Goal: Task Accomplishment & Management: Complete application form

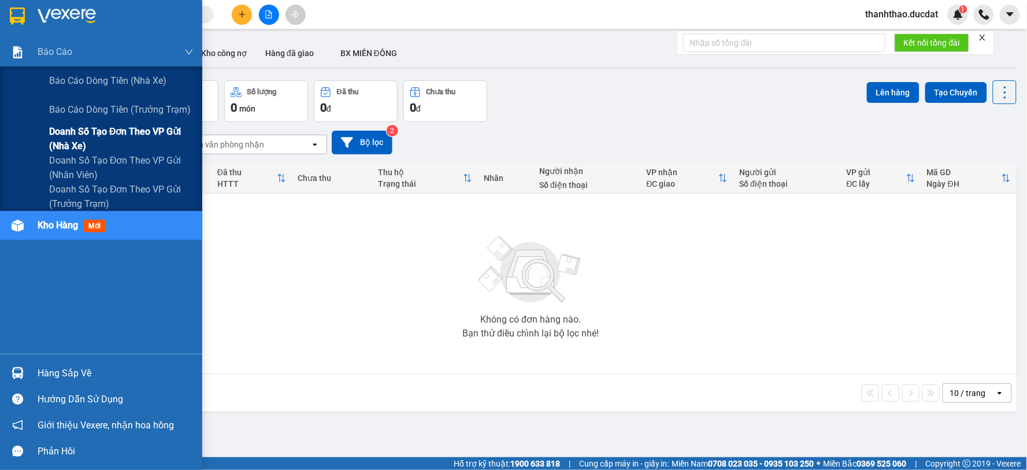
click at [61, 134] on span "Doanh số tạo đơn theo VP gửi (nhà xe)" at bounding box center [121, 138] width 145 height 29
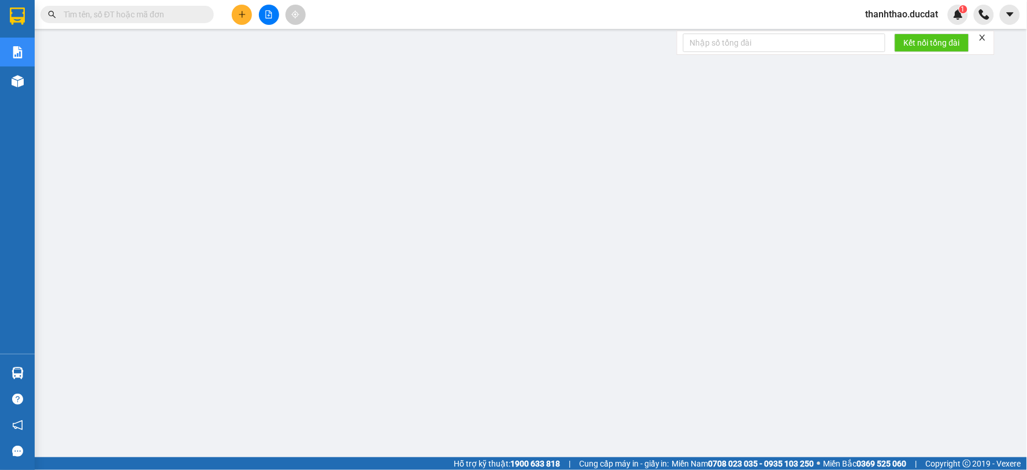
click at [176, 17] on input "text" at bounding box center [132, 14] width 136 height 13
paste input "944001600"
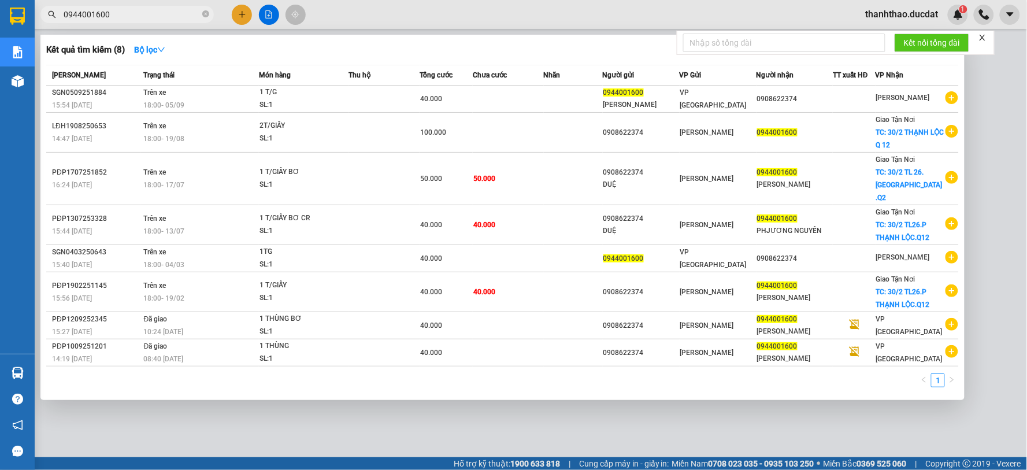
type input "0944001600"
click at [582, 405] on div at bounding box center [513, 235] width 1027 height 470
click at [166, 14] on input "0944001600" at bounding box center [132, 14] width 136 height 13
click at [734, 420] on div at bounding box center [513, 235] width 1027 height 470
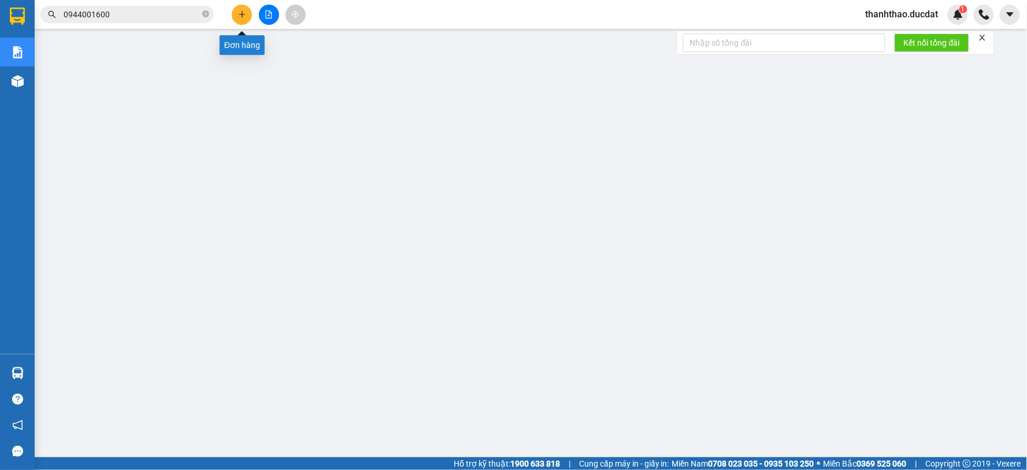
drag, startPoint x: 241, startPoint y: 16, endPoint x: 227, endPoint y: 19, distance: 14.2
click at [239, 17] on icon "plus" at bounding box center [242, 14] width 8 height 8
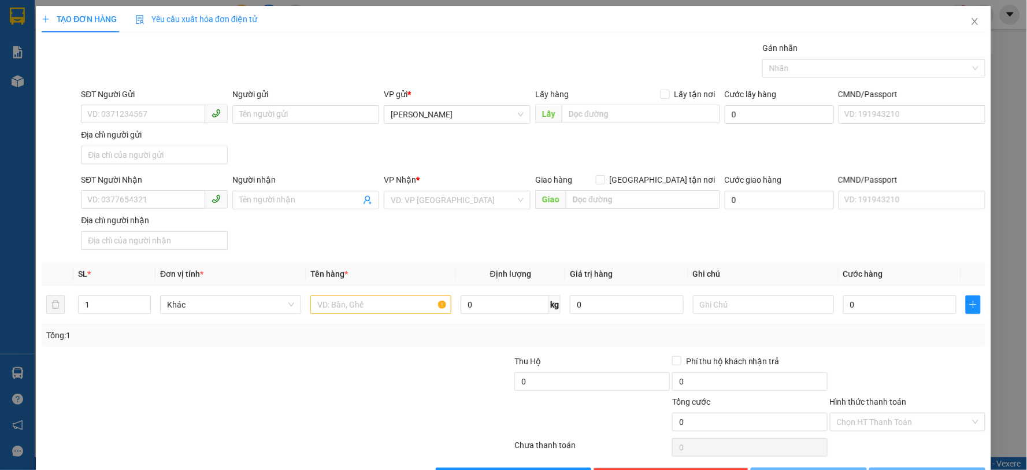
click at [203, 14] on span "Yêu cầu xuất hóa đơn điện tử" at bounding box center [196, 18] width 122 height 9
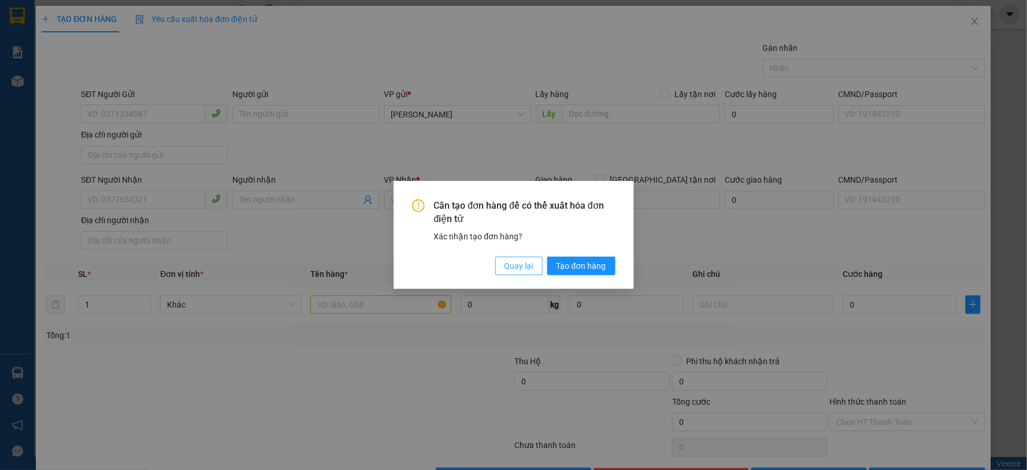
click at [512, 263] on span "Quay lại" at bounding box center [519, 266] width 29 height 13
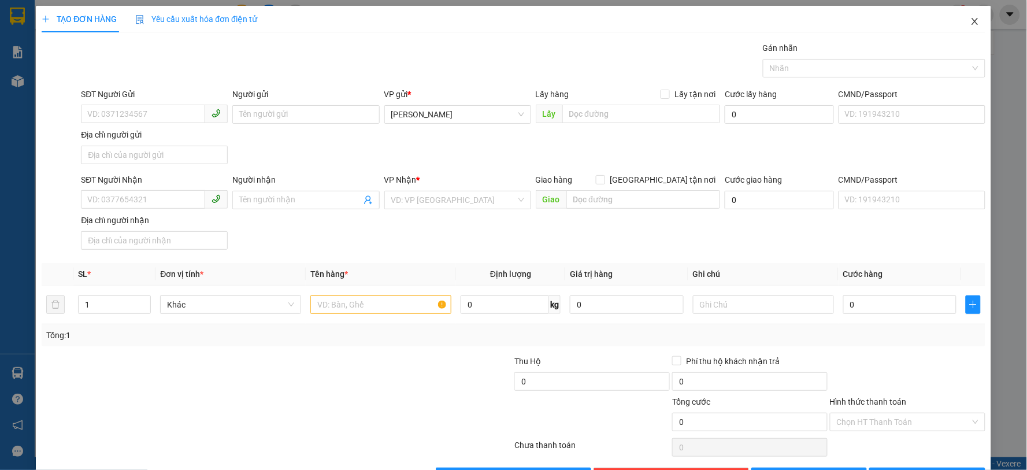
click at [971, 20] on icon "close" at bounding box center [975, 21] width 9 height 9
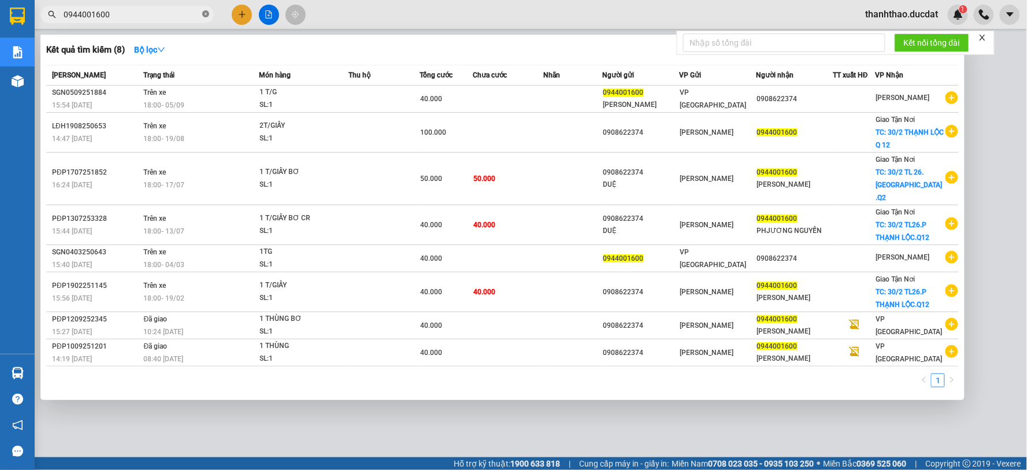
click at [208, 14] on icon "close-circle" at bounding box center [205, 13] width 7 height 7
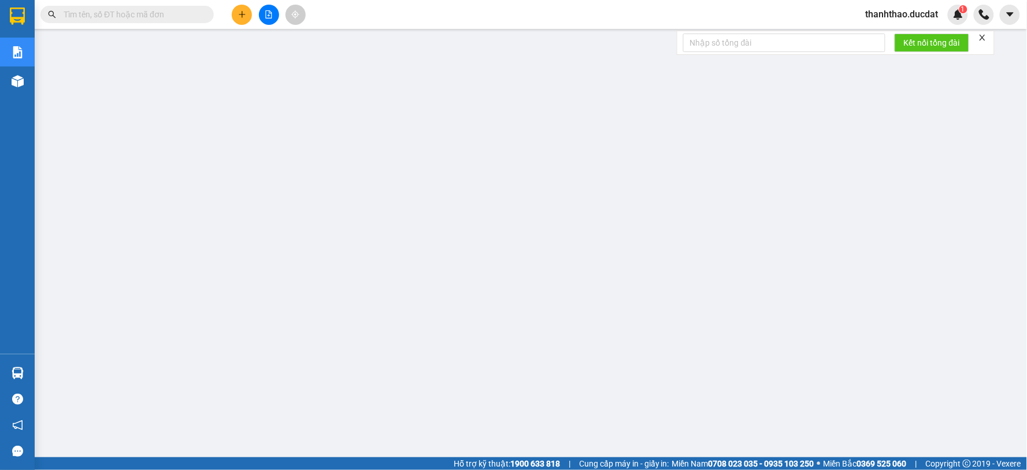
drag, startPoint x: 168, startPoint y: 10, endPoint x: 170, endPoint y: 20, distance: 10.5
click at [169, 18] on input "text" at bounding box center [132, 14] width 136 height 13
paste input "933318239"
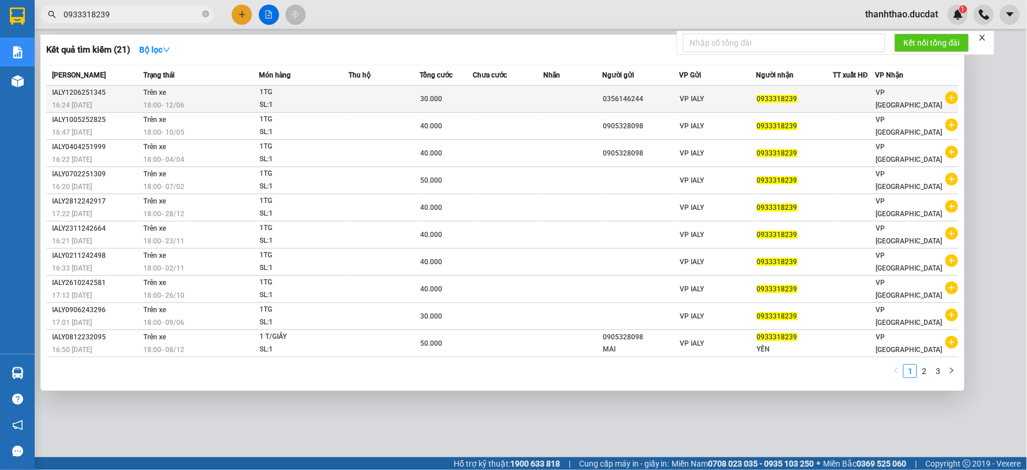
type input "0933318239"
click at [728, 101] on div "VP IALY" at bounding box center [718, 98] width 76 height 13
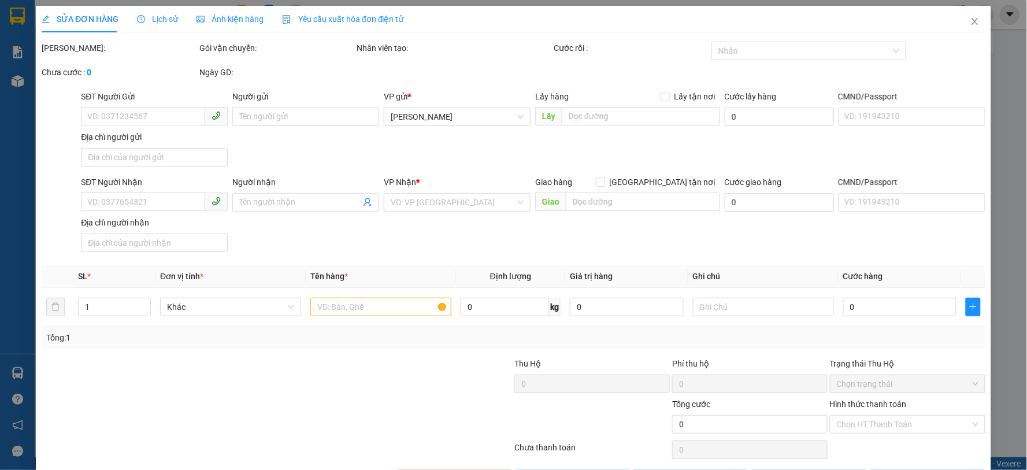
type input "0356146244"
type input "0933318239"
type input "30.000"
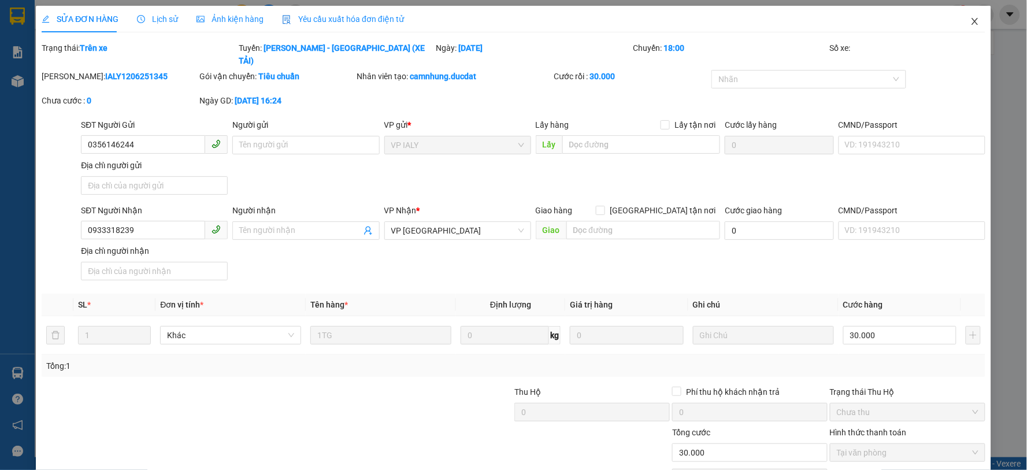
click at [972, 22] on icon "close" at bounding box center [975, 21] width 6 height 7
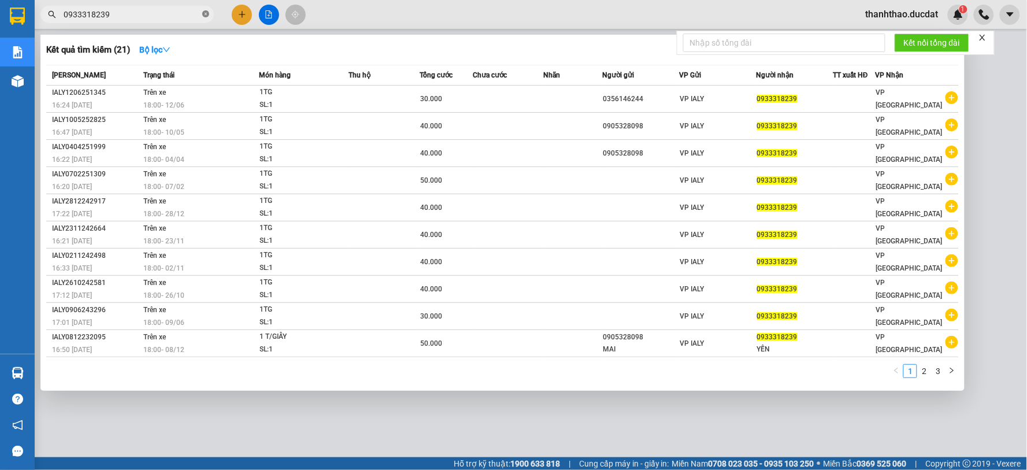
click at [202, 14] on icon "close-circle" at bounding box center [205, 13] width 7 height 7
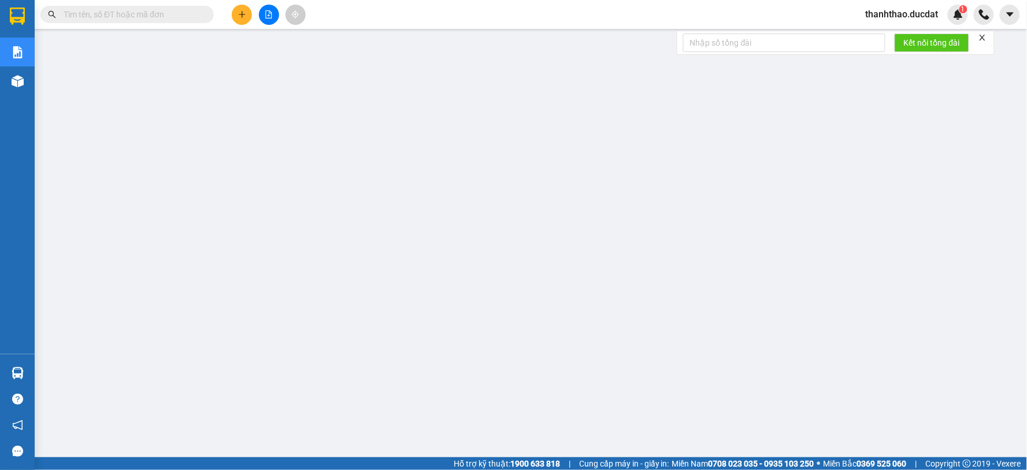
drag, startPoint x: 180, startPoint y: 18, endPoint x: 177, endPoint y: 4, distance: 14.2
click at [177, 8] on input "text" at bounding box center [132, 14] width 136 height 13
paste input "933318239"
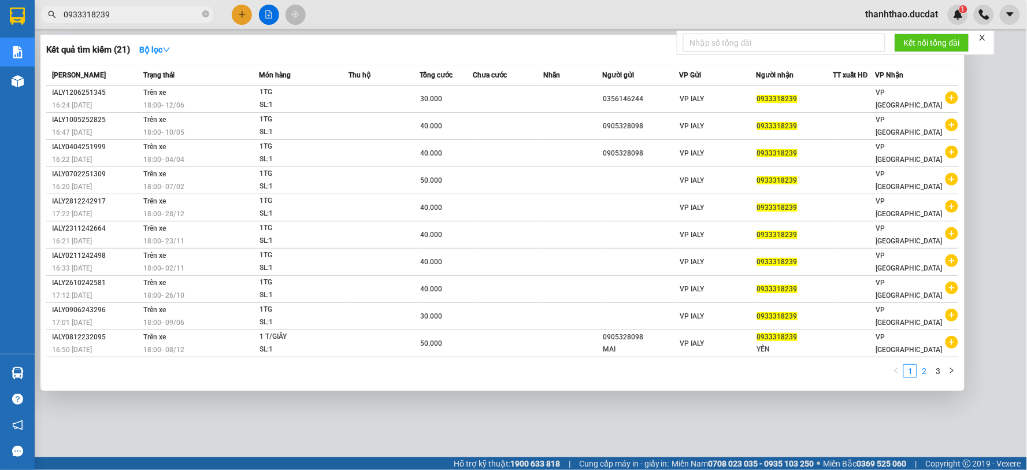
type input "0933318239"
click at [926, 375] on link "2" at bounding box center [924, 371] width 13 height 13
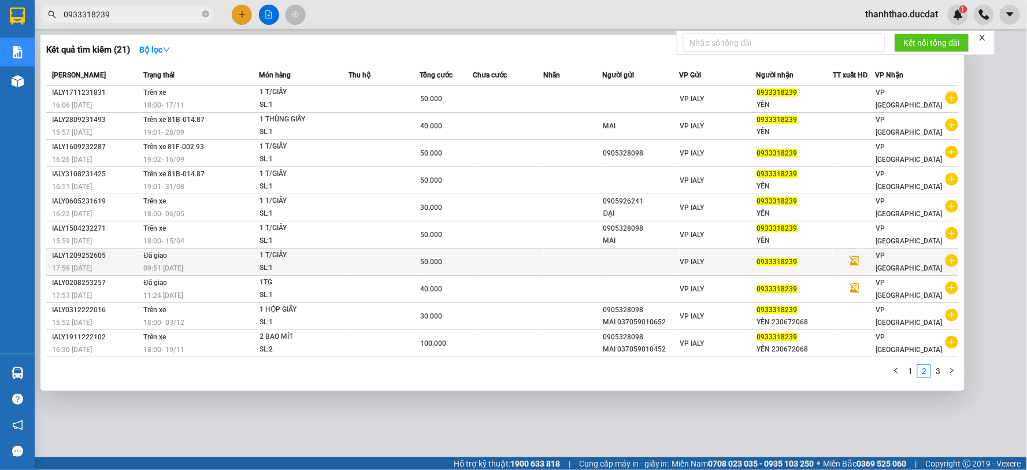
click at [305, 266] on div "SL: 1" at bounding box center [303, 268] width 87 height 13
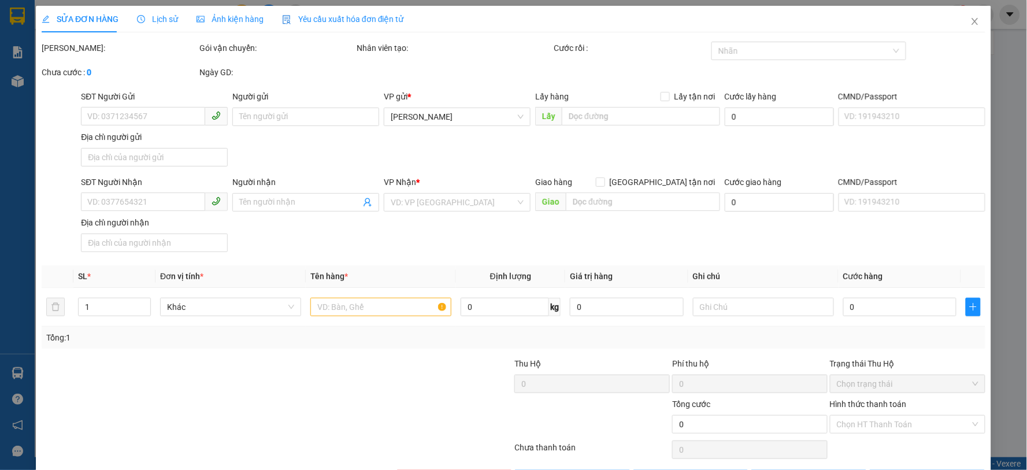
type input "0933318239"
type input "50.000"
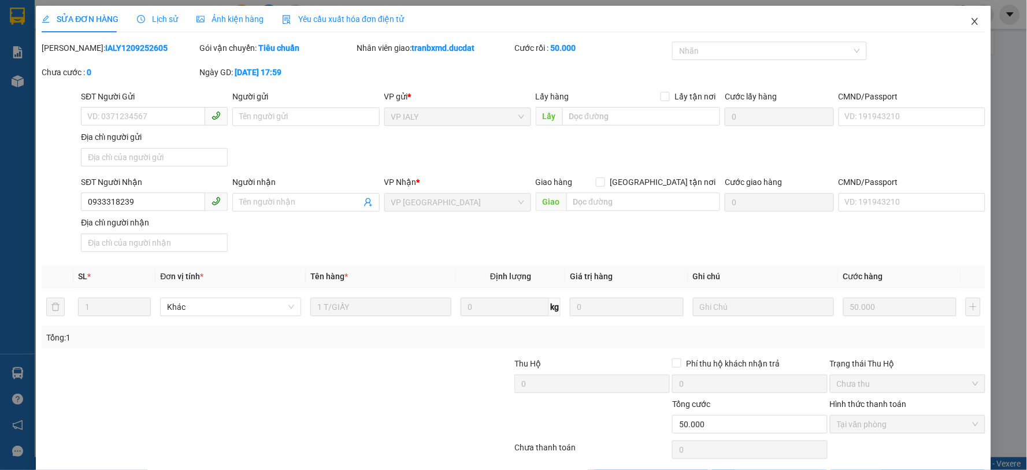
click at [972, 21] on icon "close" at bounding box center [975, 21] width 6 height 7
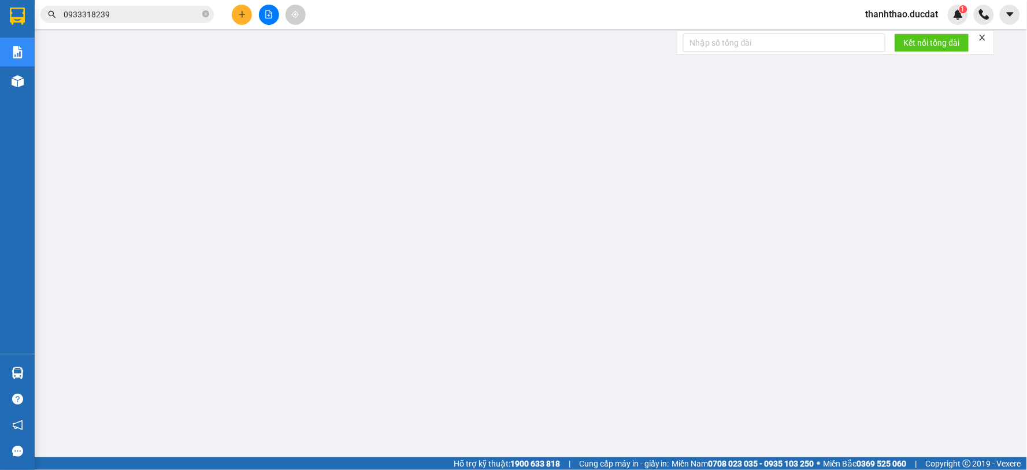
click at [201, 14] on span "0933318239" at bounding box center [126, 14] width 173 height 17
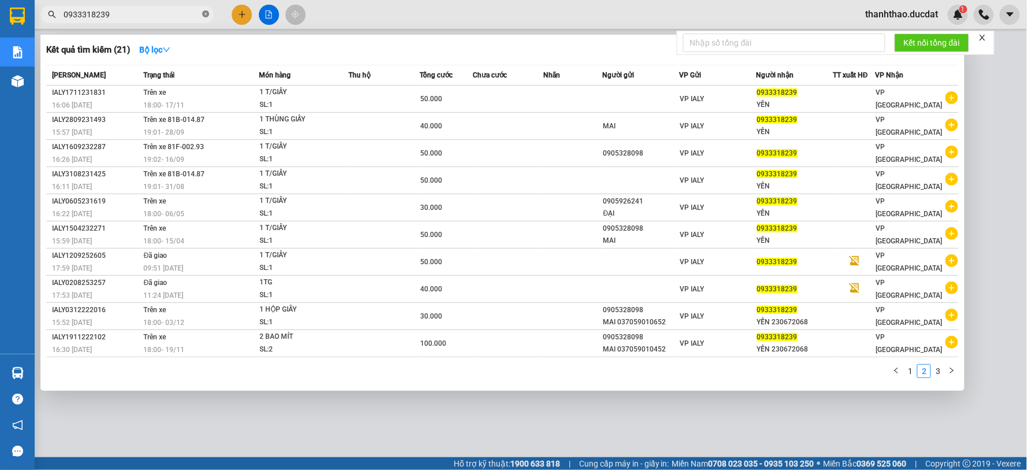
click at [203, 12] on icon "close-circle" at bounding box center [205, 13] width 7 height 7
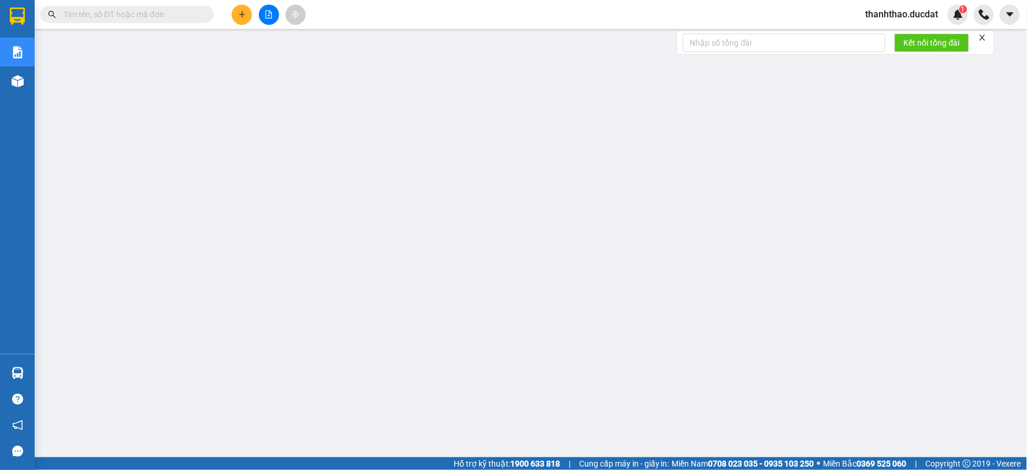
click at [173, 12] on input "text" at bounding box center [132, 14] width 136 height 13
paste input "978377029"
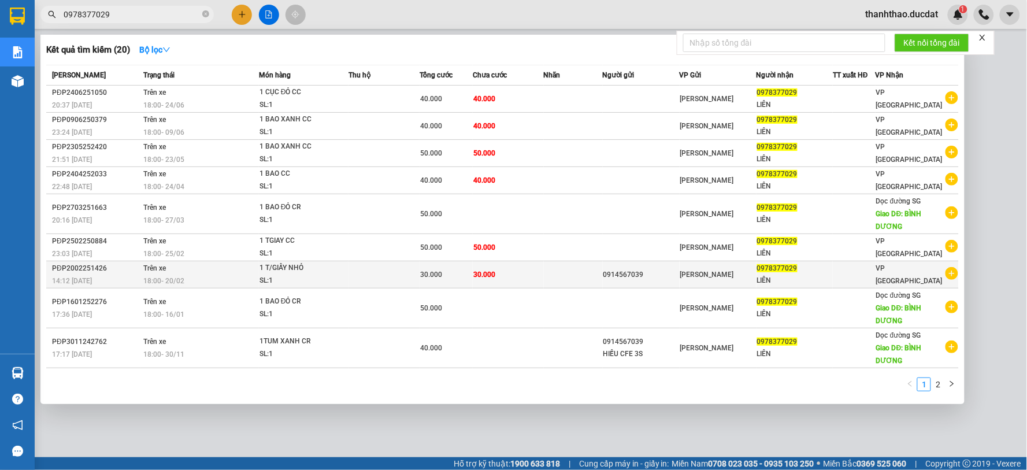
scroll to position [27, 0]
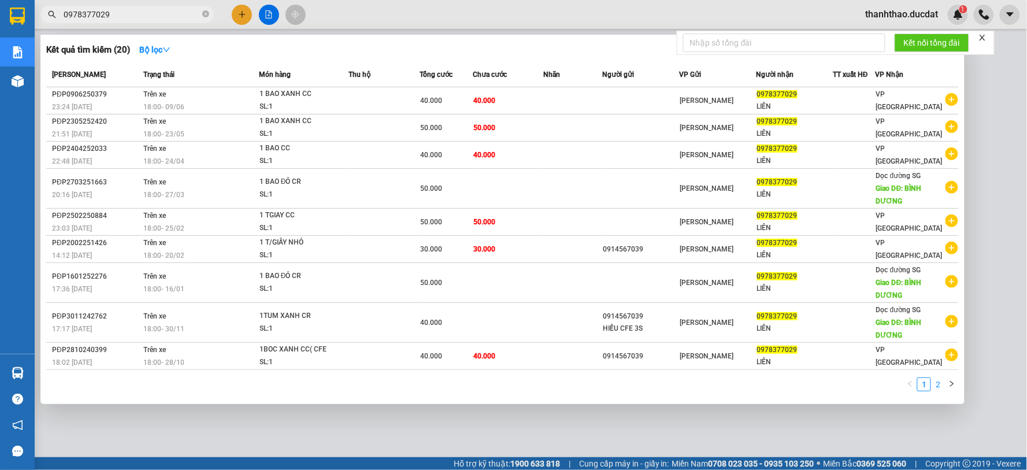
type input "0978377029"
click at [940, 380] on link "2" at bounding box center [938, 384] width 13 height 13
click at [204, 14] on icon "close-circle" at bounding box center [205, 13] width 7 height 7
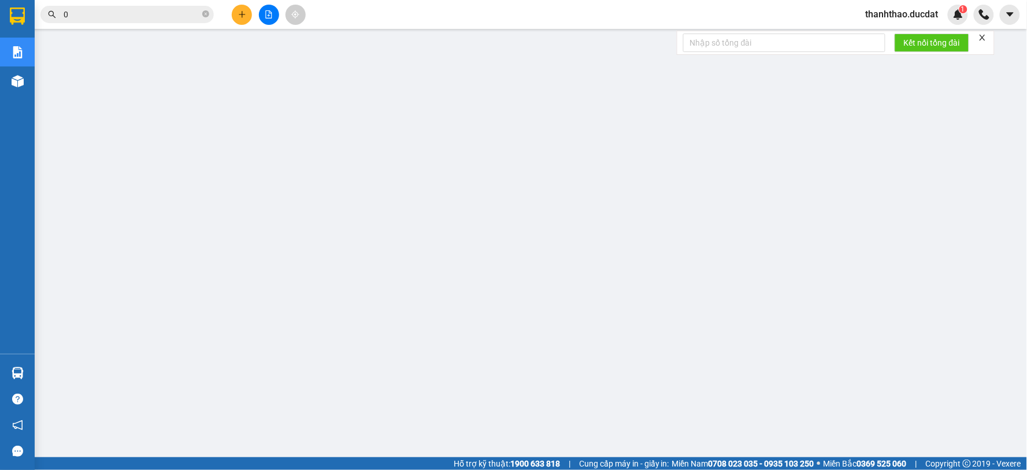
paste input "363389645"
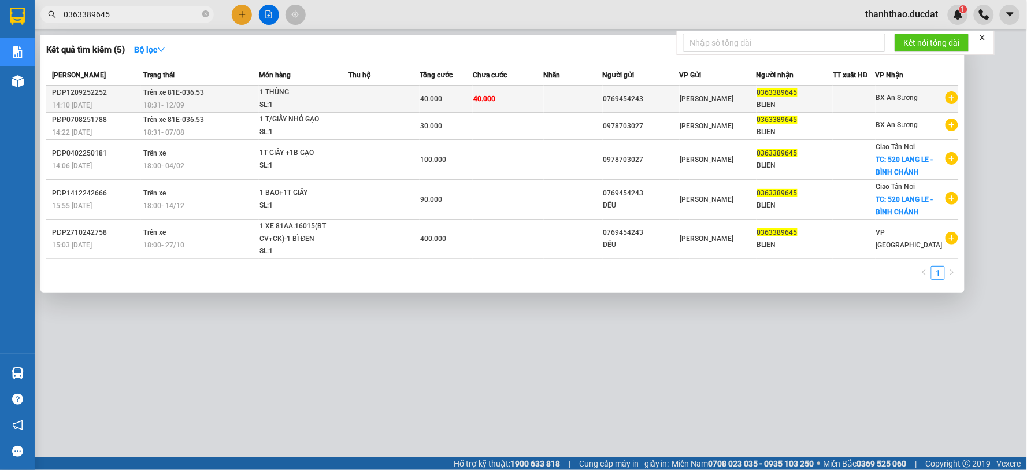
type input "0363389645"
click at [547, 99] on td at bounding box center [573, 99] width 59 height 27
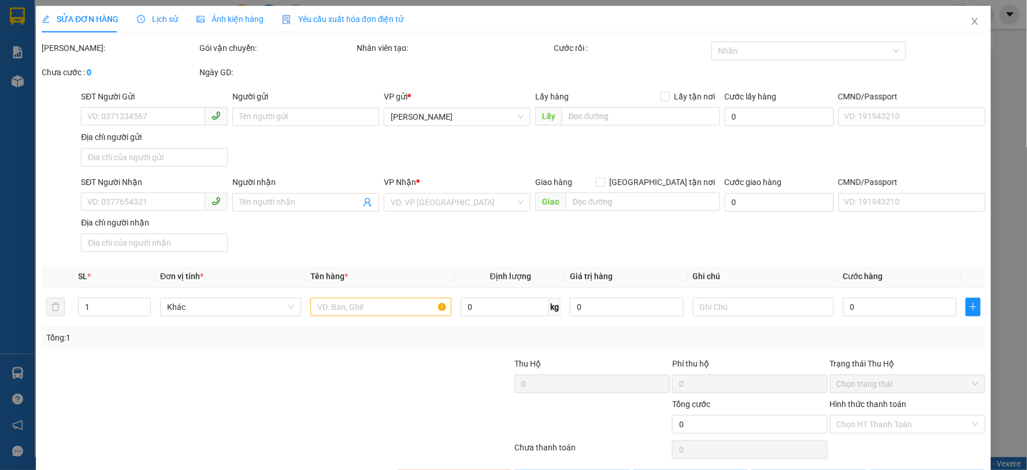
type input "0769454243"
type input "0363389645"
type input "BLIEN"
type input "40.000"
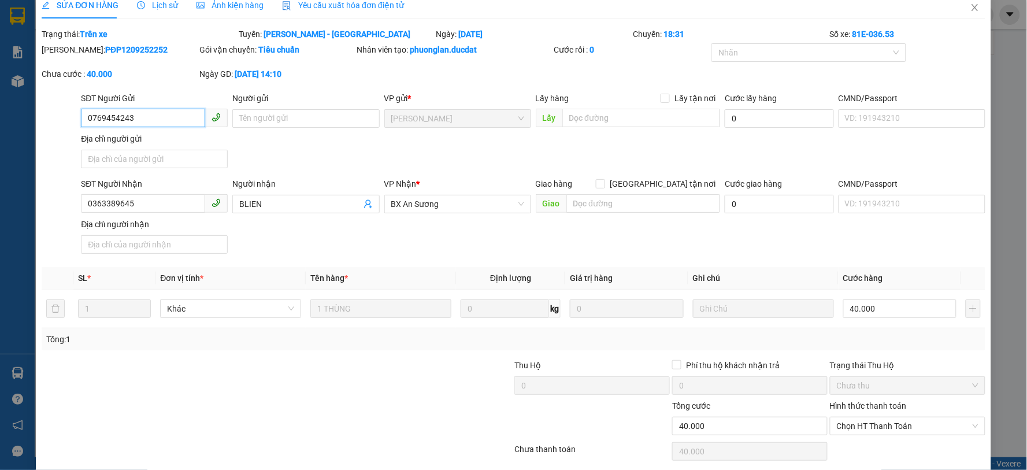
scroll to position [56, 0]
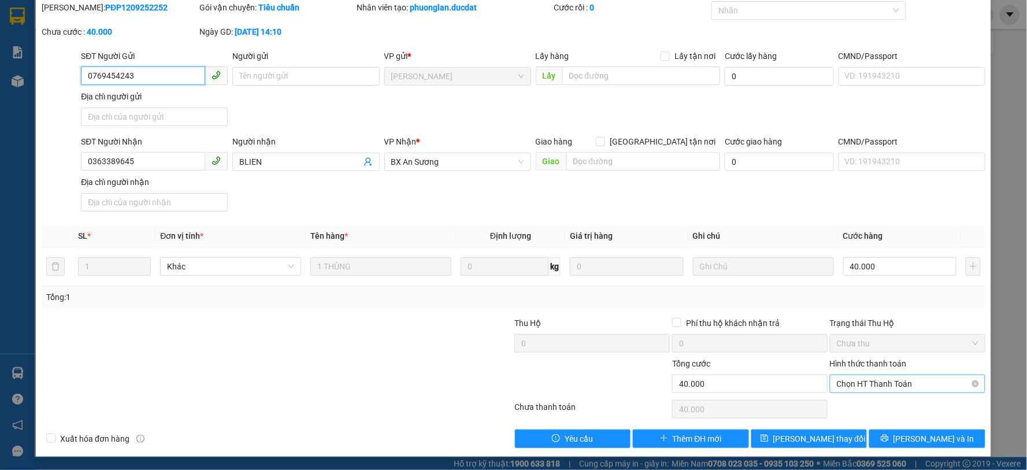
click at [860, 382] on span "Chọn HT Thanh Toán" at bounding box center [908, 383] width 142 height 17
click at [914, 122] on div "SĐT Người Gửi 0769454243 Người gửi Tên người gửi VP gửi * [PERSON_NAME] Lấy hàn…" at bounding box center [533, 90] width 909 height 81
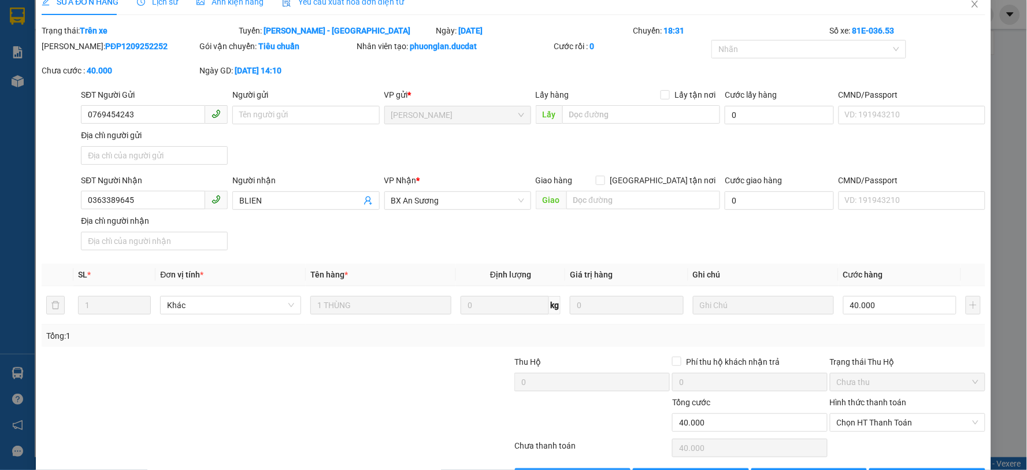
scroll to position [0, 0]
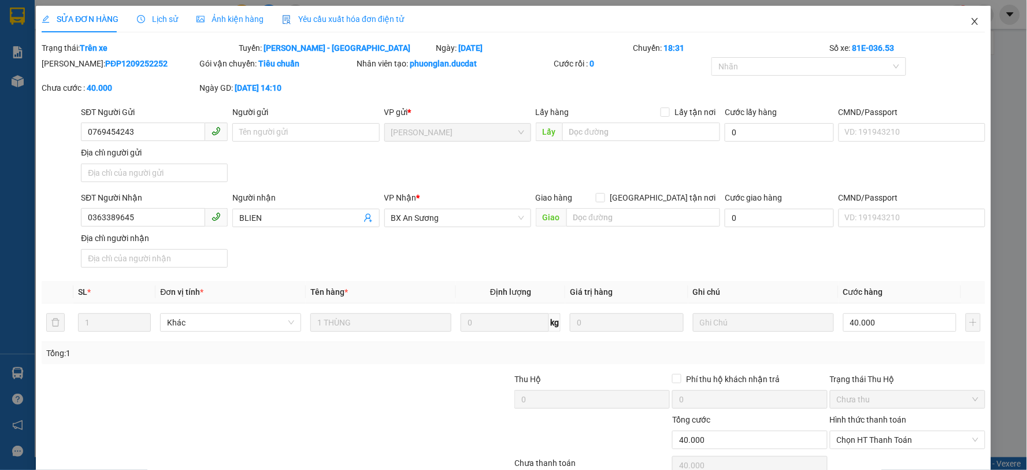
click at [959, 20] on span "Close" at bounding box center [975, 22] width 32 height 32
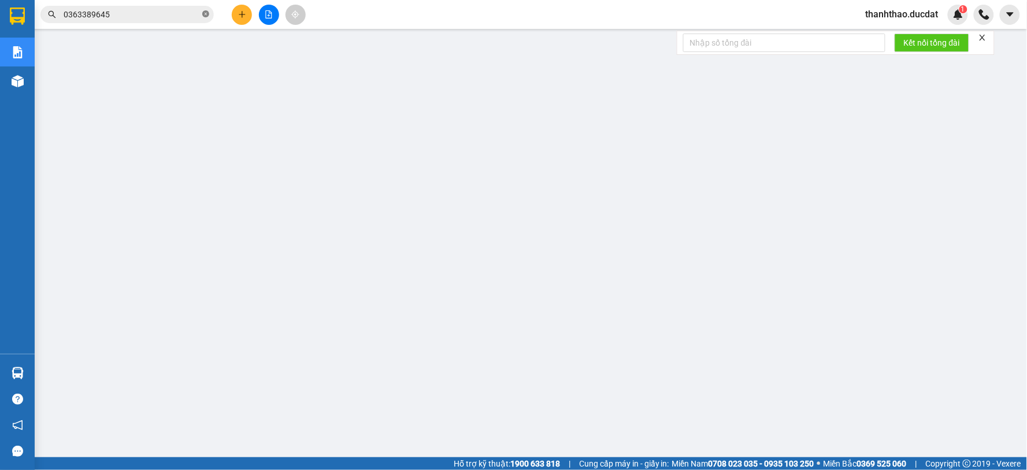
click at [203, 14] on icon "close-circle" at bounding box center [205, 13] width 7 height 7
click at [146, 19] on input "text" at bounding box center [132, 14] width 136 height 13
paste input "972115668"
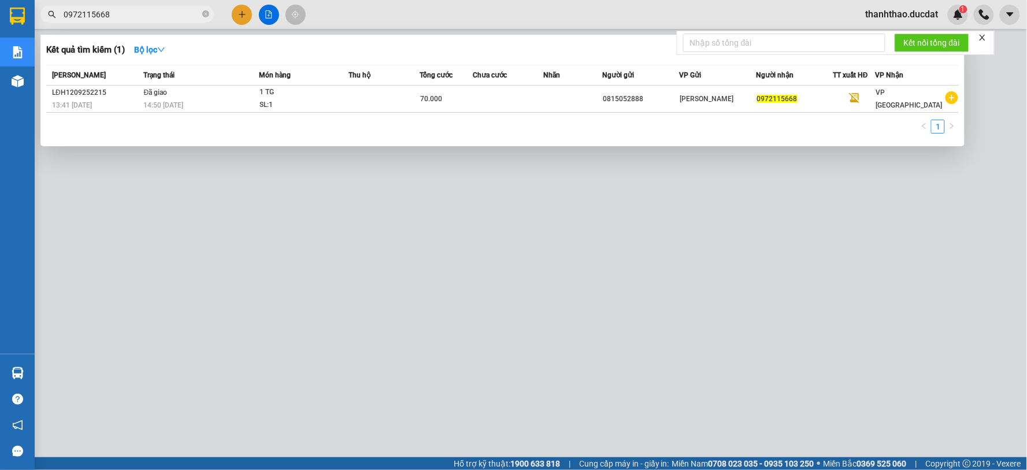
type input "0972115668"
drag, startPoint x: 206, startPoint y: 14, endPoint x: 193, endPoint y: 10, distance: 13.2
click at [205, 13] on icon "close-circle" at bounding box center [205, 13] width 7 height 7
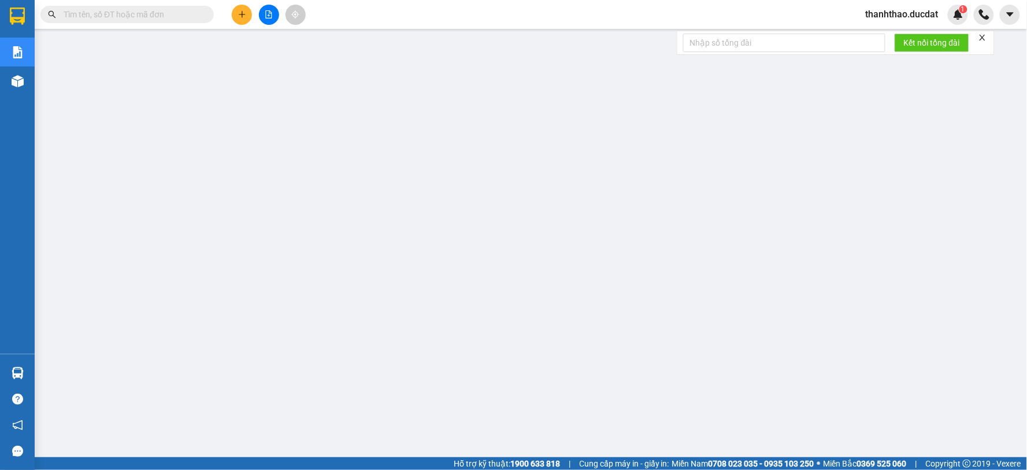
click at [157, 6] on span at bounding box center [126, 14] width 173 height 17
click at [117, 10] on input "text" at bounding box center [132, 14] width 136 height 13
paste input "906813481"
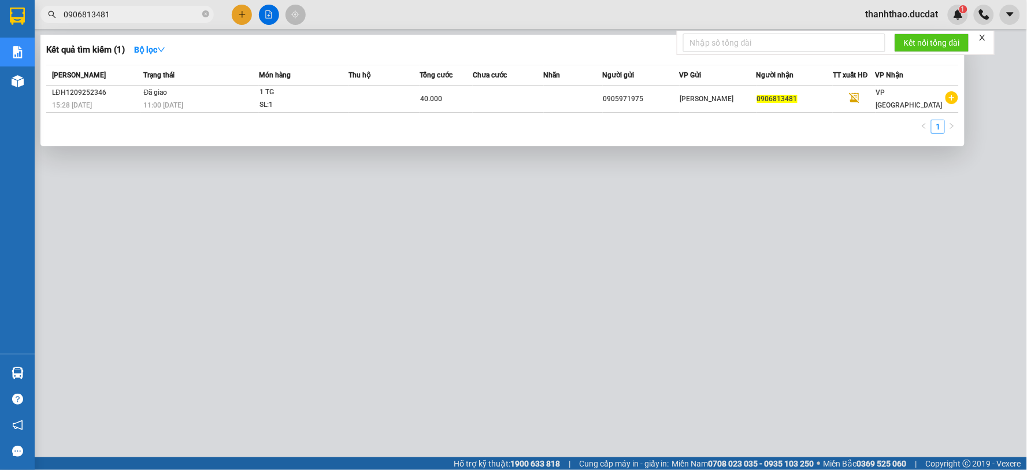
type input "0906813481"
click at [206, 12] on icon "close-circle" at bounding box center [205, 13] width 7 height 7
type input "0972115668"
click at [203, 10] on icon "close-circle" at bounding box center [205, 13] width 7 height 7
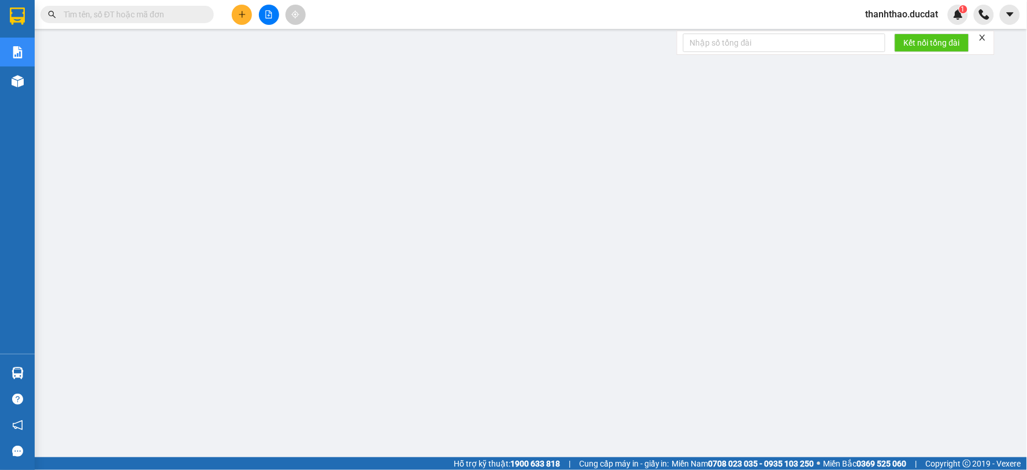
click at [184, 14] on input "text" at bounding box center [132, 14] width 136 height 13
paste input "393347368"
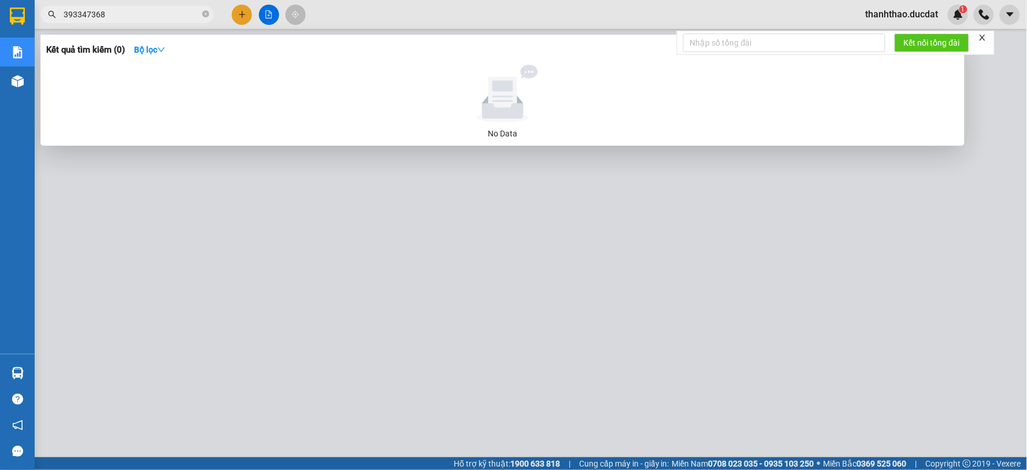
click at [61, 9] on span "393347368" at bounding box center [126, 14] width 173 height 17
click at [64, 10] on input "393347368" at bounding box center [132, 14] width 136 height 13
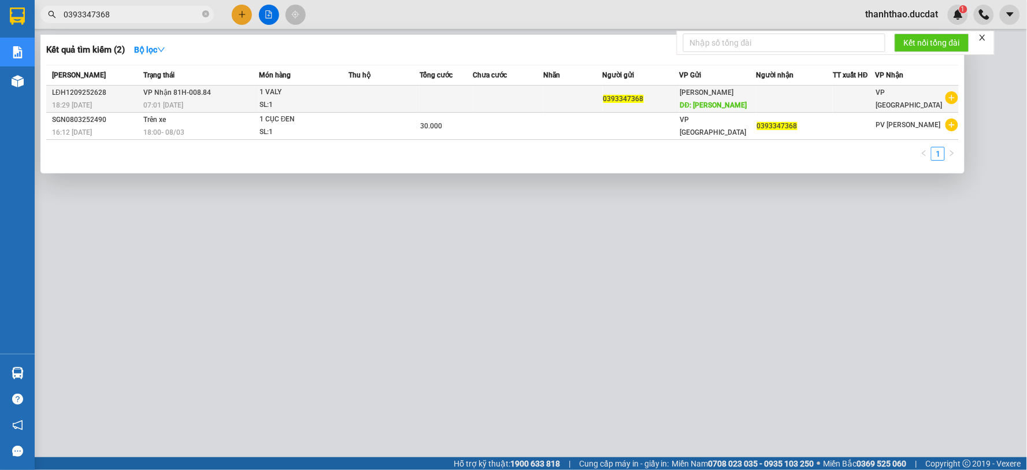
type input "0393347368"
click at [711, 97] on div "[PERSON_NAME] Hành DĐ: MAMG YANG" at bounding box center [718, 98] width 76 height 25
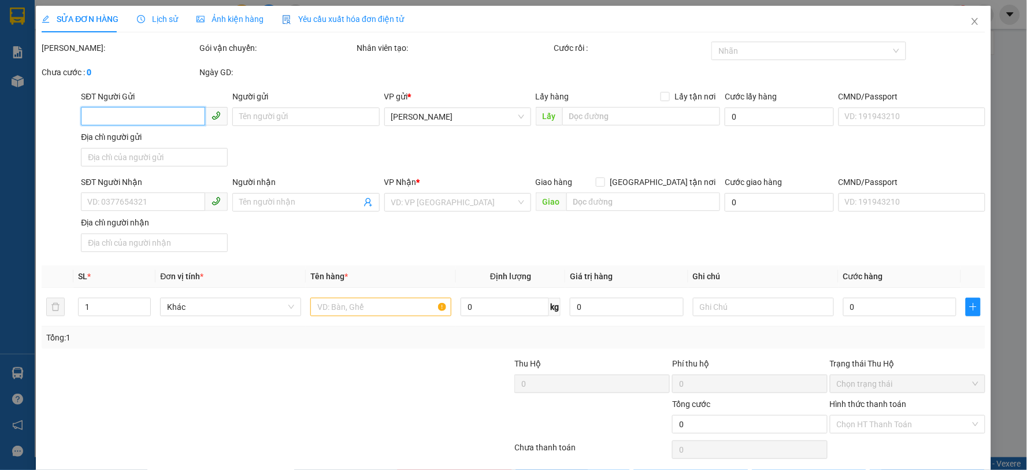
type input "0393347368"
type input "MAMG [PERSON_NAME]"
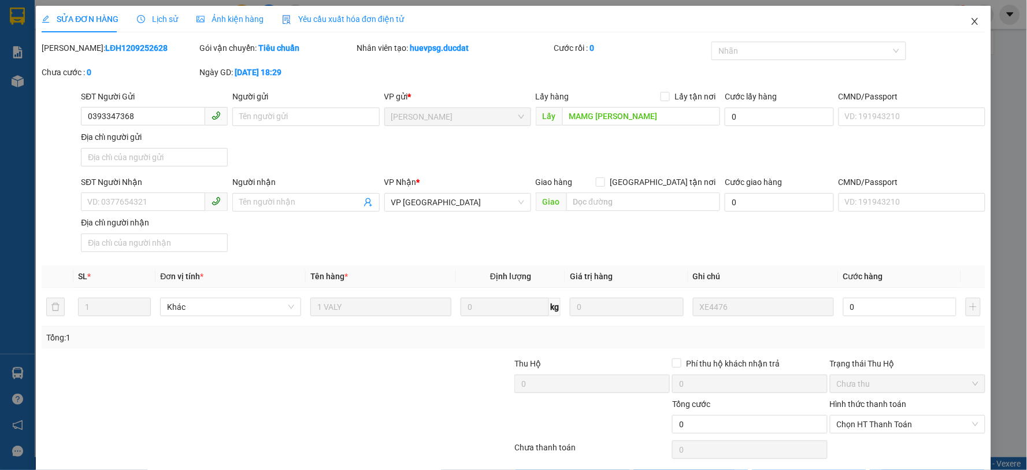
click at [972, 23] on icon "close" at bounding box center [975, 21] width 6 height 7
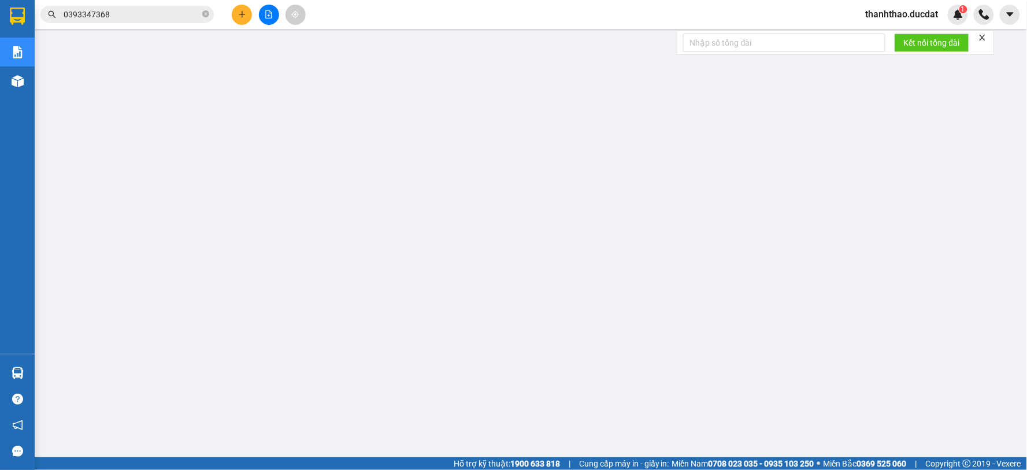
click at [206, 13] on icon "close-circle" at bounding box center [205, 13] width 7 height 7
click at [128, 17] on input "text" at bounding box center [132, 14] width 136 height 13
paste input "1XM + 1T/GIẤY"
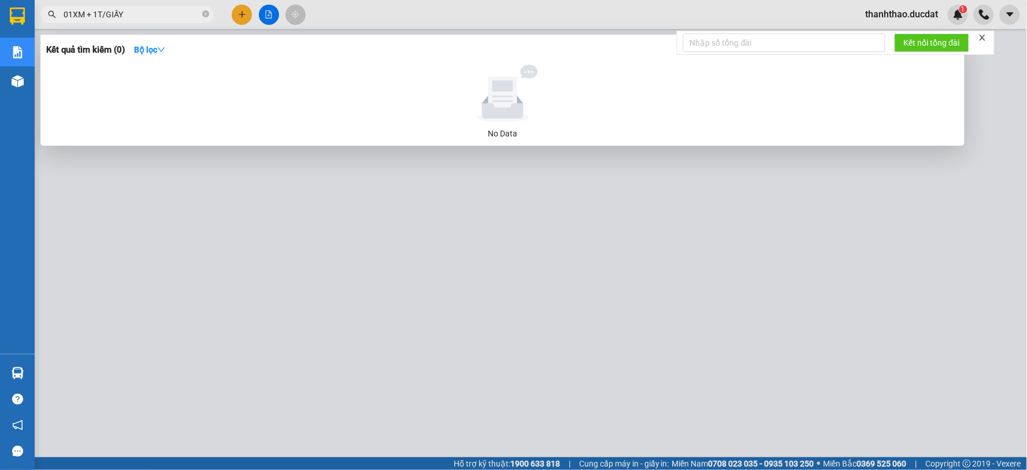
drag, startPoint x: 135, startPoint y: 12, endPoint x: 0, endPoint y: 15, distance: 135.3
click at [0, 15] on section "Kết quả tìm kiếm ( 0 ) Bộ lọc No Data 01XM + 1T/GIẤY thanhthao.ducdat 1 Báo cáo…" at bounding box center [513, 235] width 1027 height 470
type input "01XM + 1T/GIẤY"
click at [205, 14] on icon "close-circle" at bounding box center [205, 13] width 7 height 7
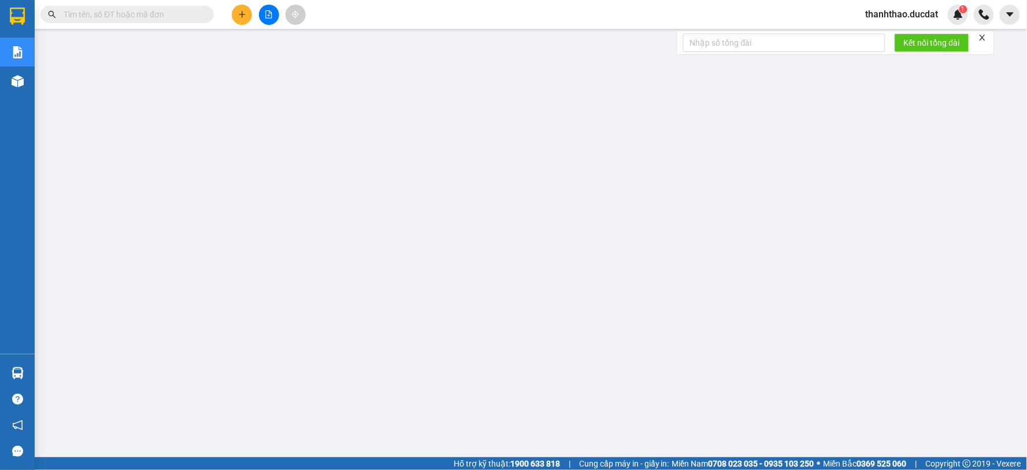
click at [135, 15] on input "text" at bounding box center [132, 14] width 136 height 13
paste input "335088848"
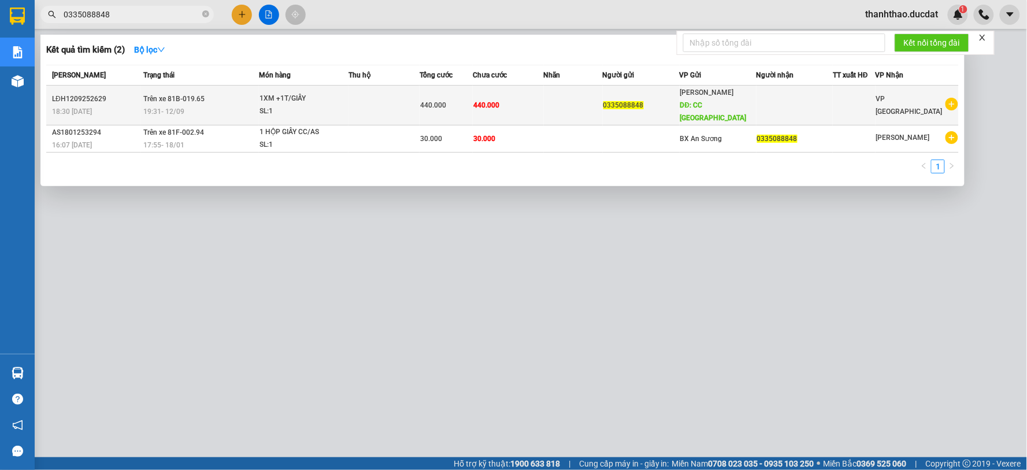
type input "0335088848"
click at [783, 101] on td at bounding box center [795, 106] width 77 height 40
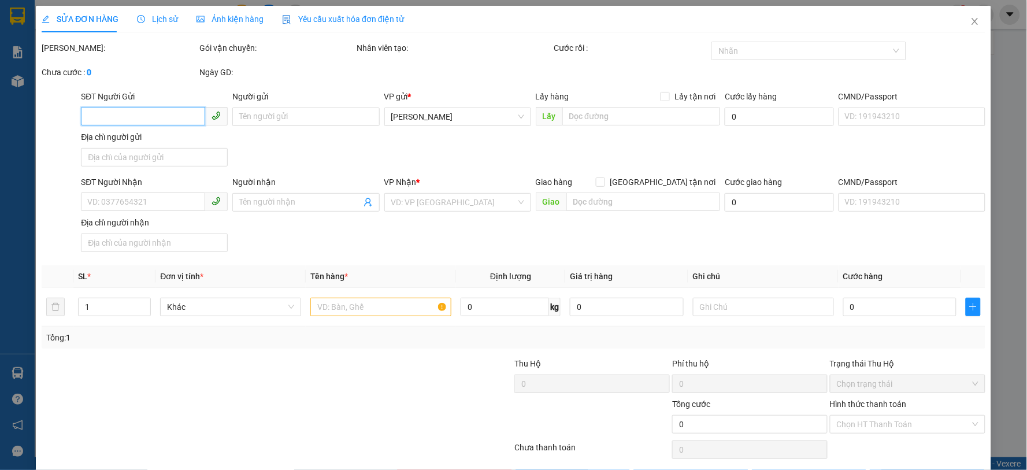
type input "0335088848"
type input "CC [GEOGRAPHIC_DATA]"
type input "440.000"
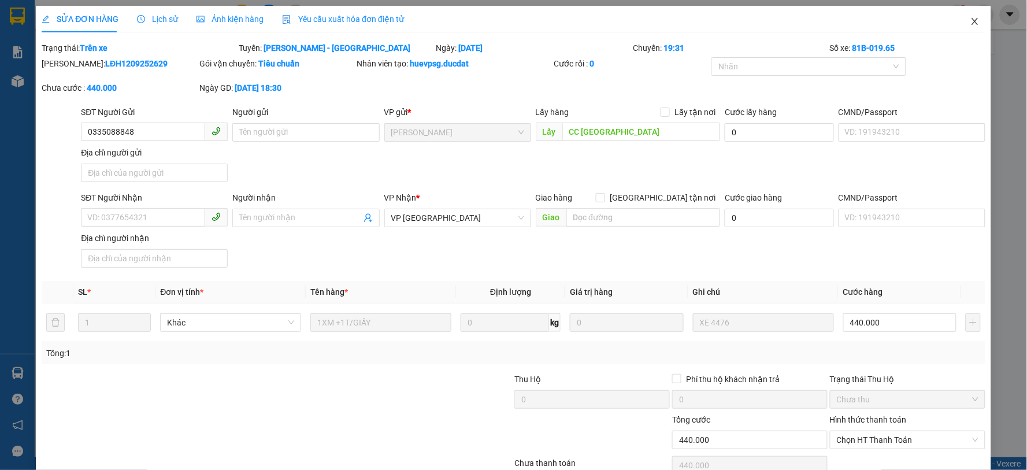
click at [972, 20] on icon "close" at bounding box center [975, 21] width 6 height 7
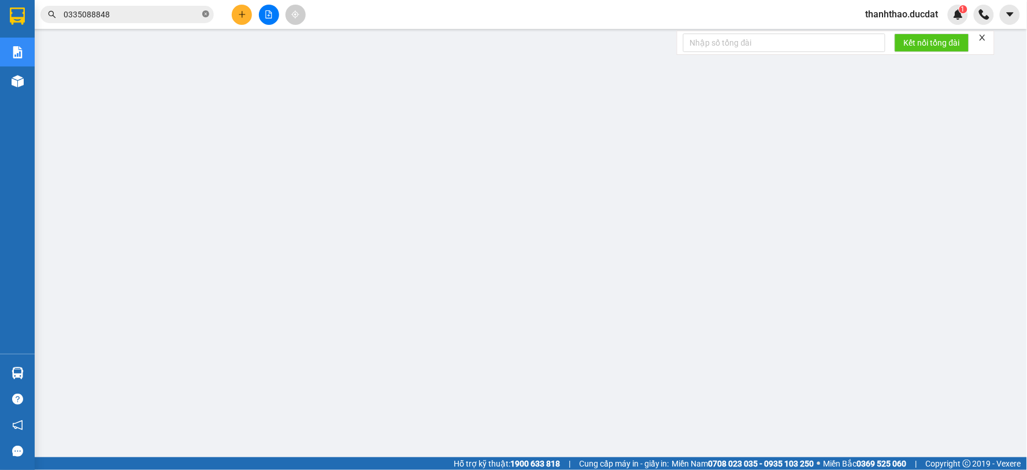
click at [206, 13] on icon "close-circle" at bounding box center [205, 13] width 7 height 7
click at [135, 14] on input "text" at bounding box center [132, 14] width 136 height 13
paste input "862319579"
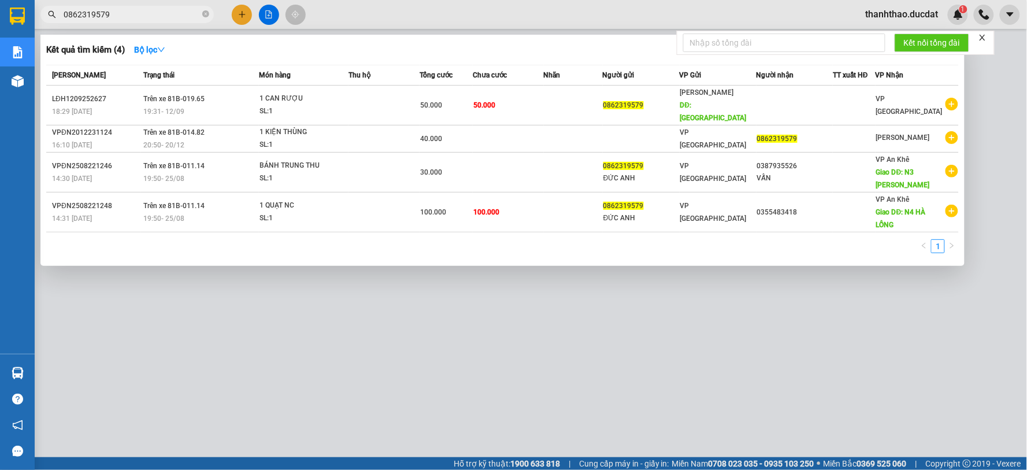
type input "0862319579"
click at [853, 316] on div at bounding box center [513, 235] width 1027 height 470
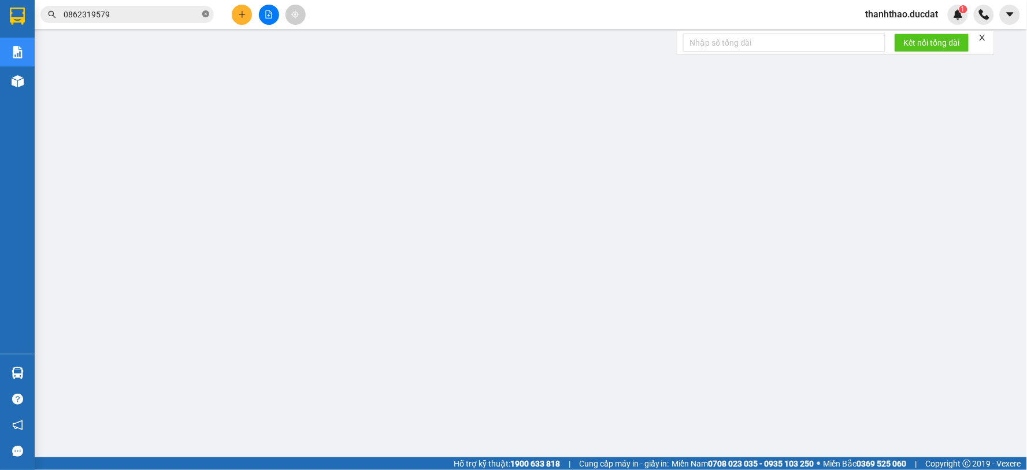
click at [205, 13] on icon "close-circle" at bounding box center [205, 13] width 7 height 7
drag, startPoint x: 147, startPoint y: 21, endPoint x: 140, endPoint y: 12, distance: 11.1
click at [145, 16] on span at bounding box center [126, 14] width 173 height 17
click at [140, 12] on input "text" at bounding box center [132, 14] width 136 height 13
paste input "986239042"
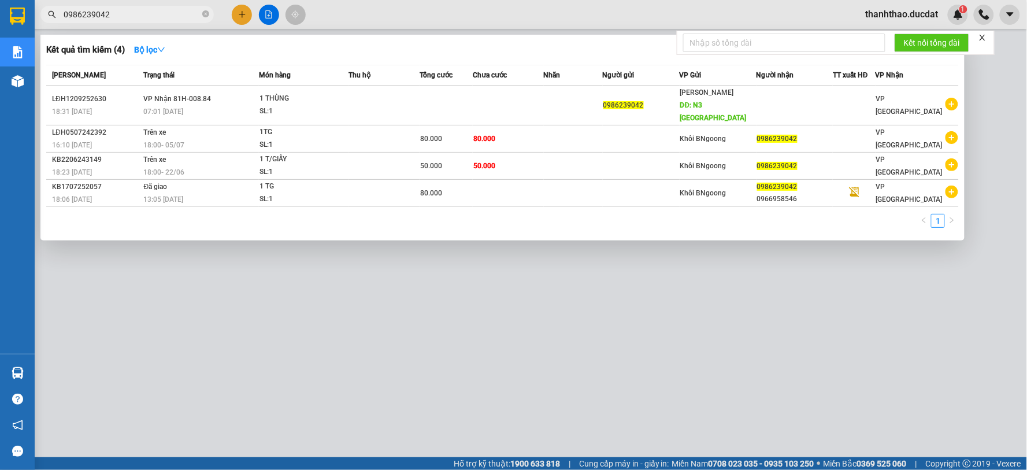
type input "0986239042"
click at [205, 14] on icon "close-circle" at bounding box center [205, 13] width 7 height 7
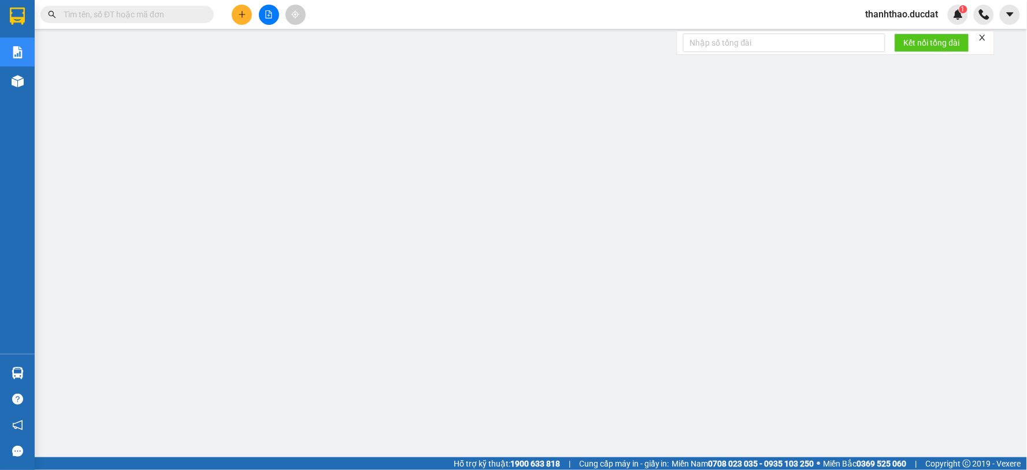
click at [192, 10] on input "text" at bounding box center [132, 14] width 136 height 13
paste input "986239042"
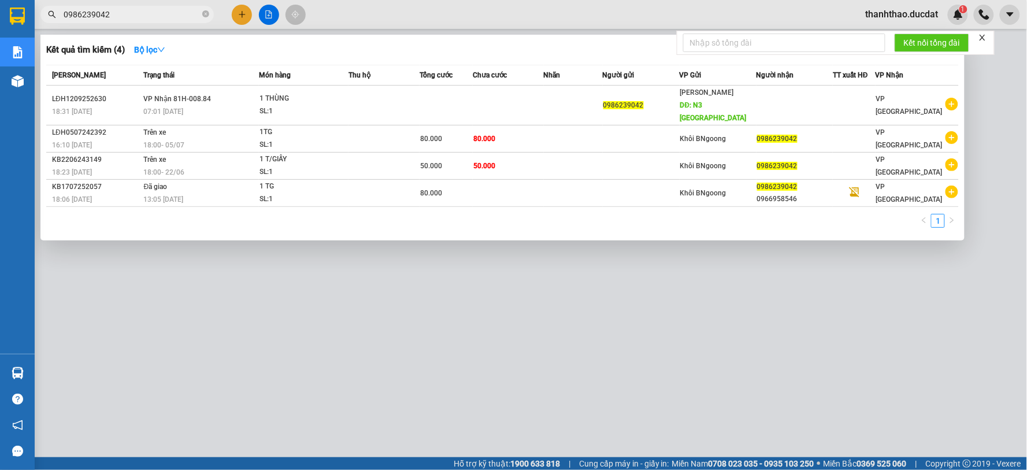
type input "0986239042"
click at [206, 15] on icon "close-circle" at bounding box center [205, 13] width 7 height 7
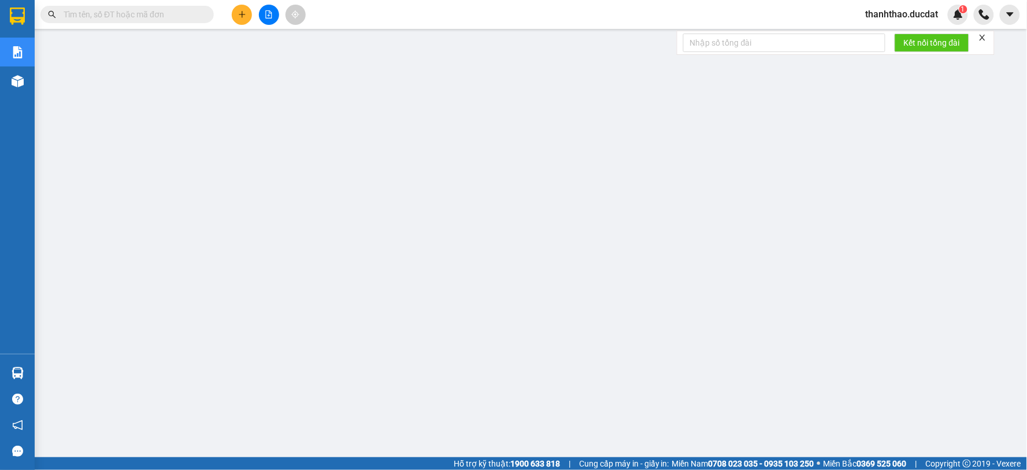
click at [149, 15] on input "text" at bounding box center [132, 14] width 136 height 13
paste input "933318239"
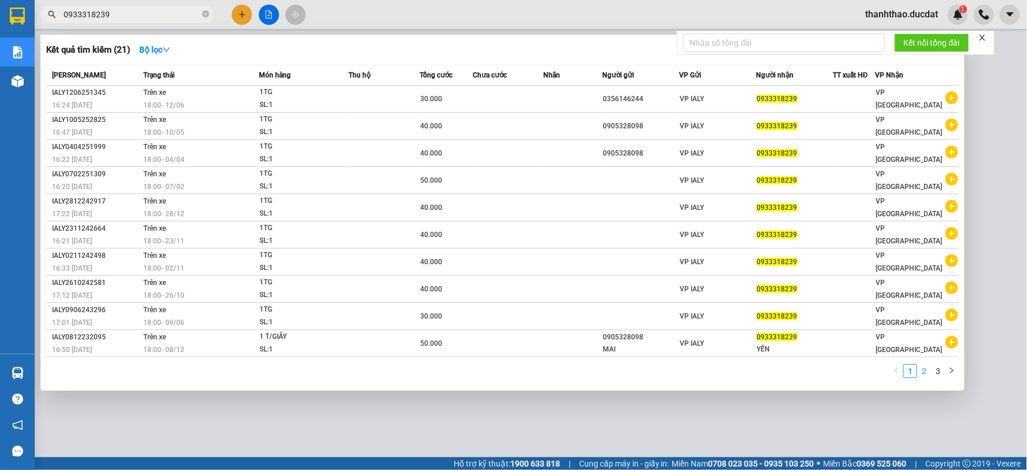
type input "0933318239"
click at [925, 372] on link "2" at bounding box center [924, 371] width 13 height 13
click at [936, 369] on link "3" at bounding box center [938, 371] width 13 height 13
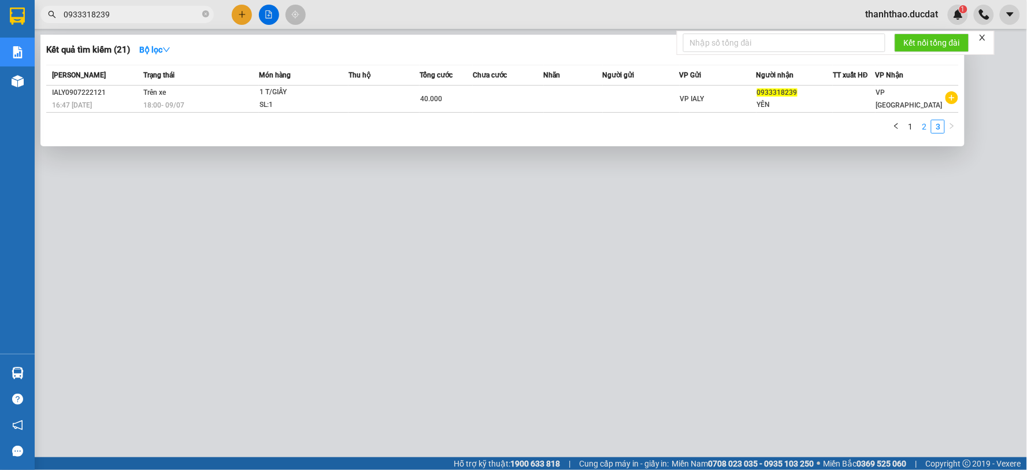
click at [922, 128] on link "2" at bounding box center [924, 126] width 13 height 13
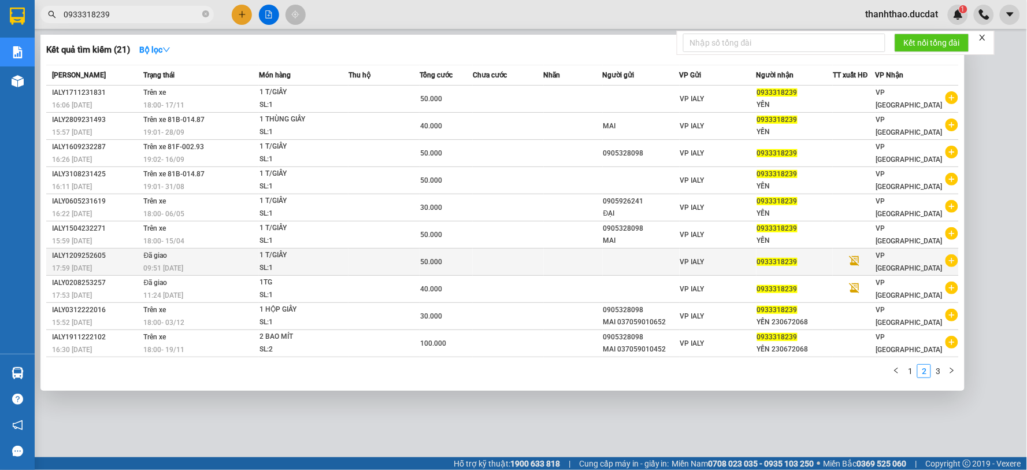
click at [284, 262] on div "1 T/GIẤY" at bounding box center [303, 255] width 87 height 13
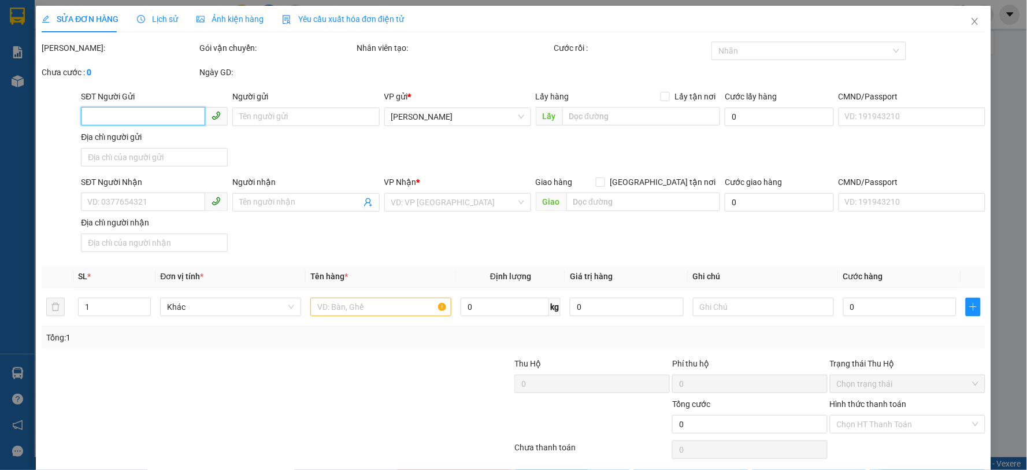
type input "0933318239"
type input "50.000"
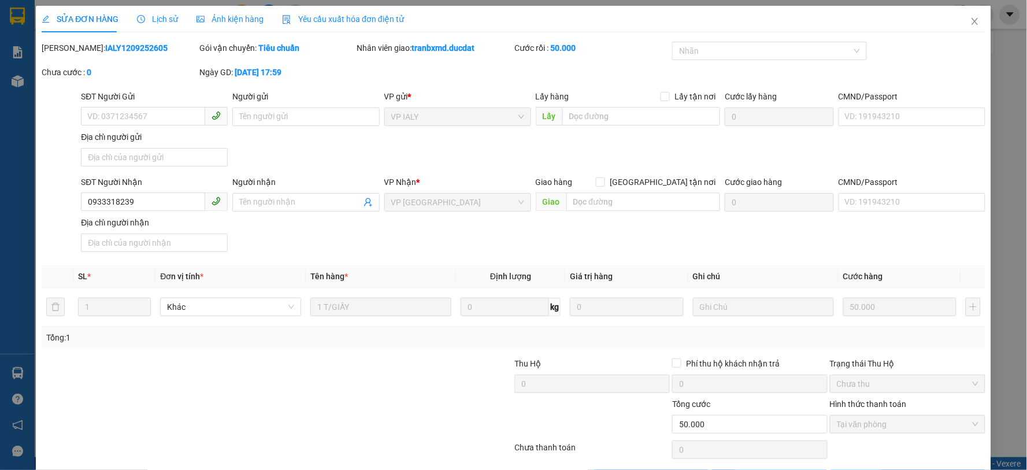
click at [158, 16] on span "Lịch sử" at bounding box center [157, 18] width 41 height 9
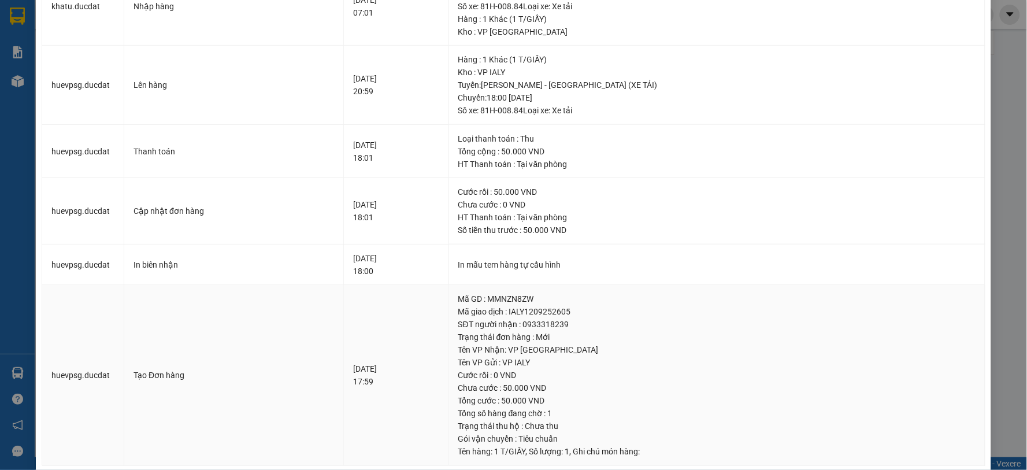
scroll to position [247, 0]
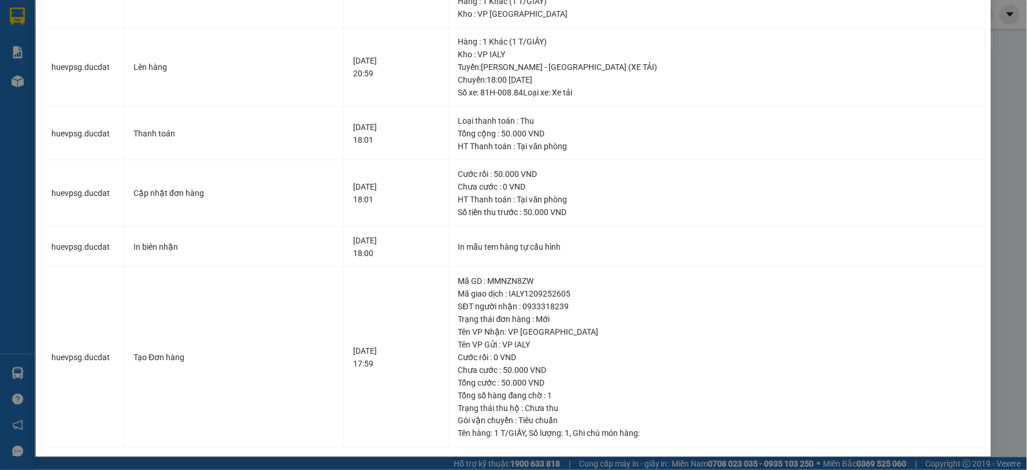
click at [1002, 160] on div "SỬA ĐƠN HÀNG Lịch sử Ảnh kiện hàng Yêu cầu xuất hóa đơn điện tử Total Paid Fee …" at bounding box center [513, 235] width 1027 height 470
click at [1009, 264] on div "SỬA ĐƠN HÀNG Lịch sử Ảnh kiện hàng Yêu cầu xuất hóa đơn điện tử Total Paid Fee …" at bounding box center [513, 235] width 1027 height 470
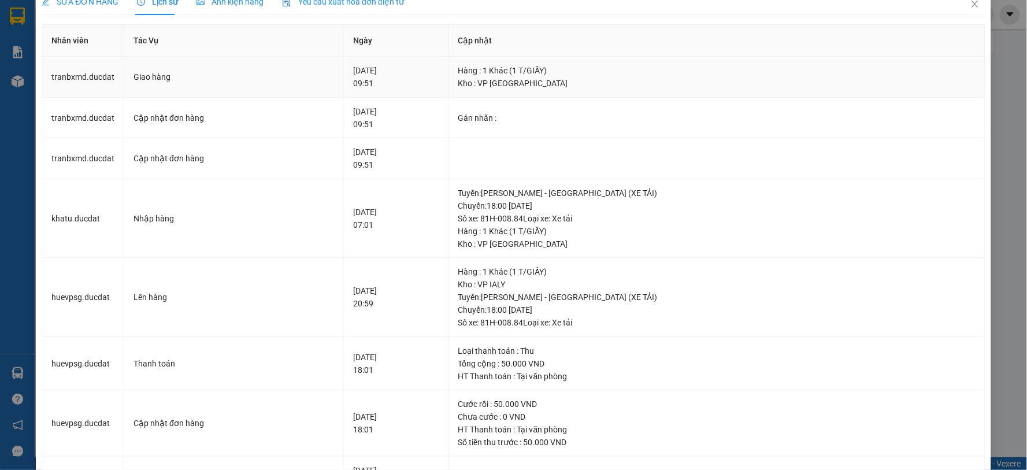
scroll to position [0, 0]
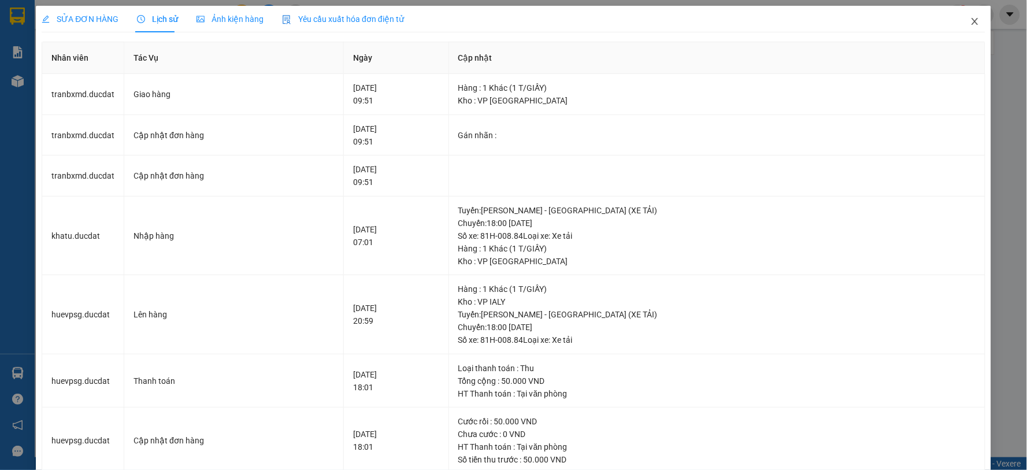
click at [971, 21] on icon "close" at bounding box center [975, 21] width 9 height 9
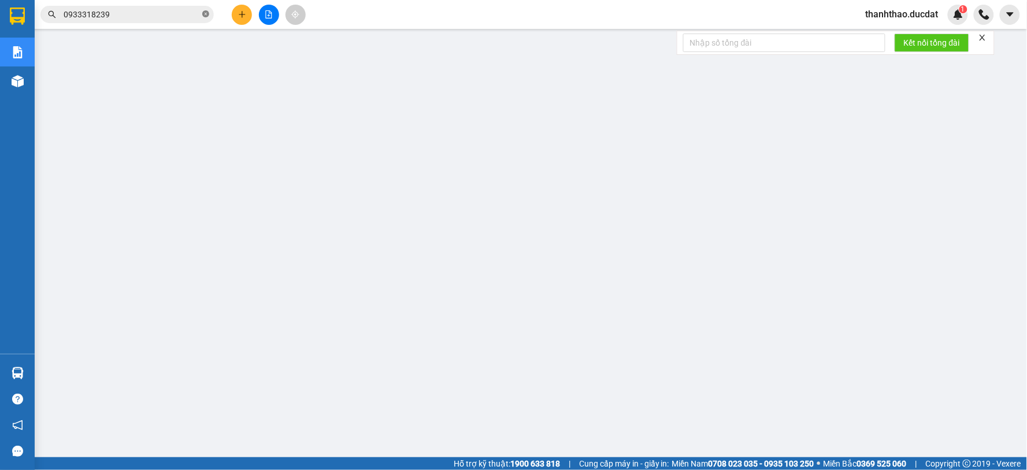
click at [207, 14] on icon "close-circle" at bounding box center [205, 13] width 7 height 7
click at [181, 19] on input "text" at bounding box center [132, 14] width 136 height 13
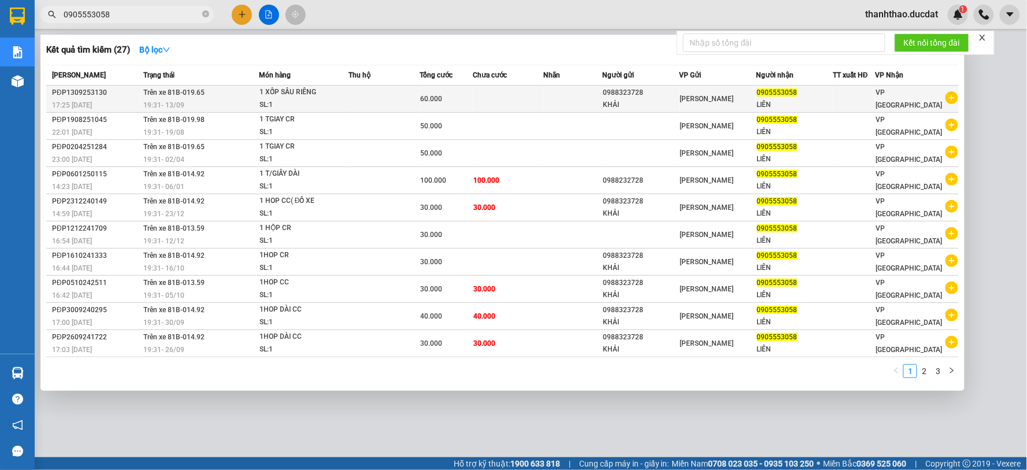
type input "0905553058"
click at [553, 106] on td at bounding box center [573, 99] width 59 height 27
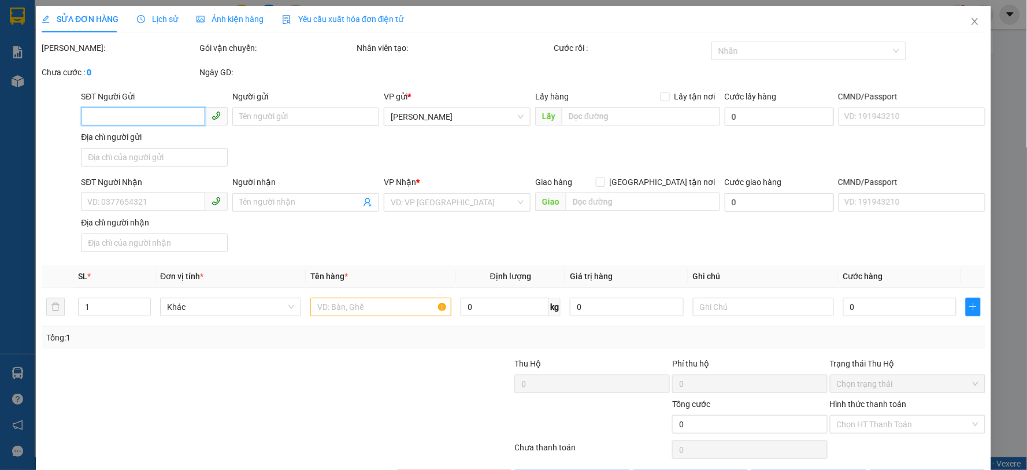
type input "0988323728"
type input "KHẢI"
type input "0905553058"
type input "LIÊN"
type input "60.000"
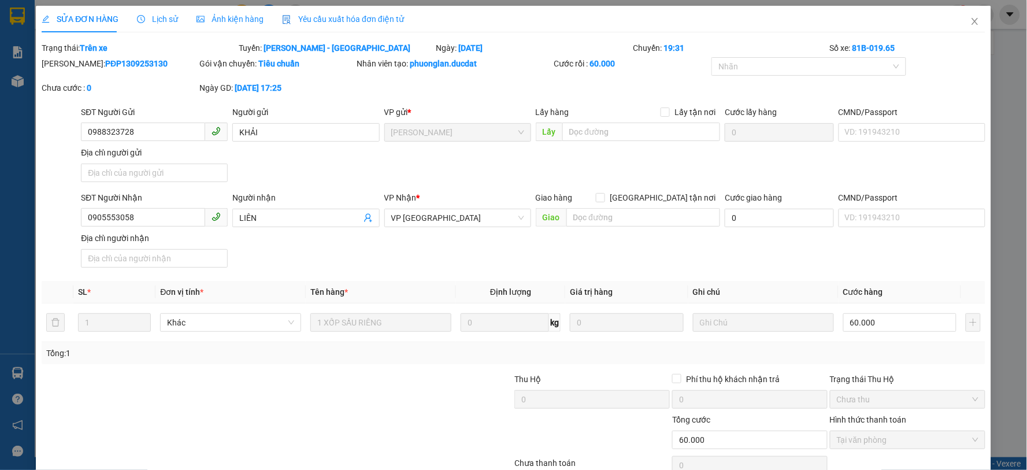
click at [164, 15] on span "Lịch sử" at bounding box center [157, 18] width 41 height 9
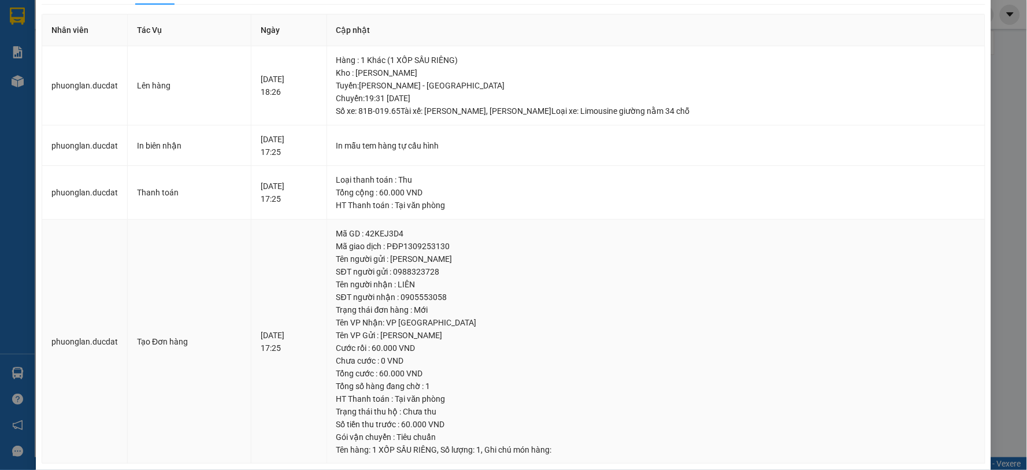
scroll to position [43, 0]
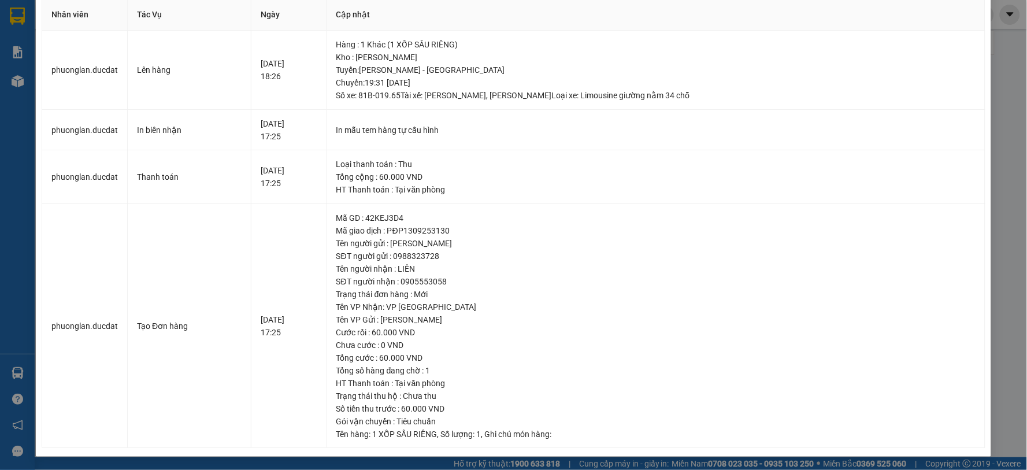
click at [1006, 74] on div "SỬA ĐƠN HÀNG Lịch sử Ảnh kiện hàng Yêu cầu xuất hóa đơn điện tử Total Paid Fee …" at bounding box center [513, 235] width 1027 height 470
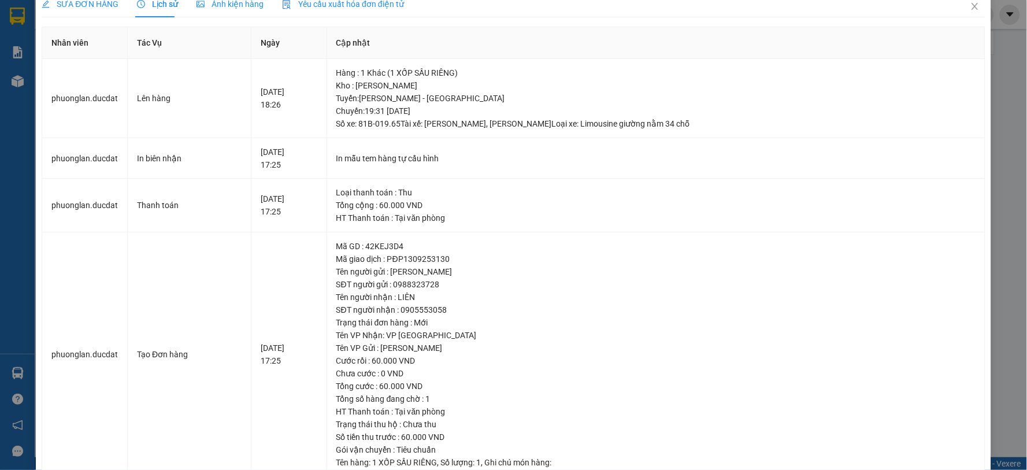
scroll to position [0, 0]
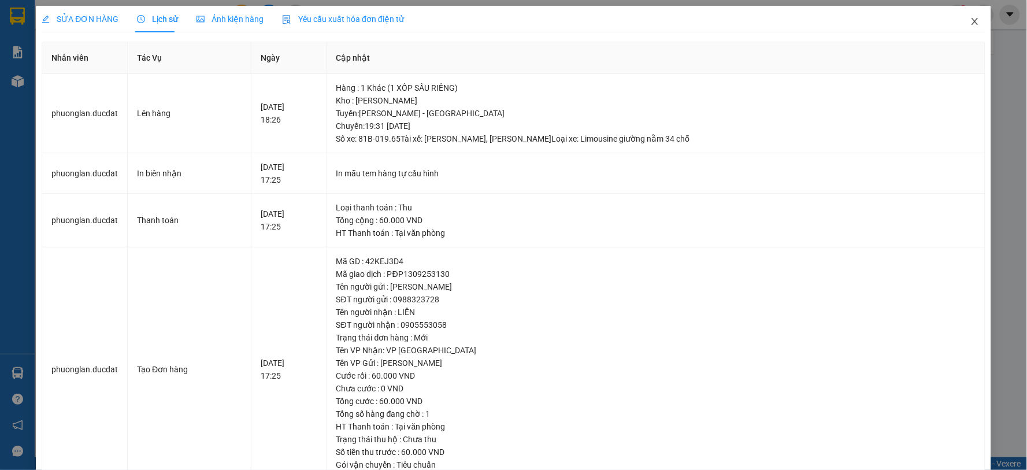
click at [971, 22] on icon "close" at bounding box center [975, 21] width 9 height 9
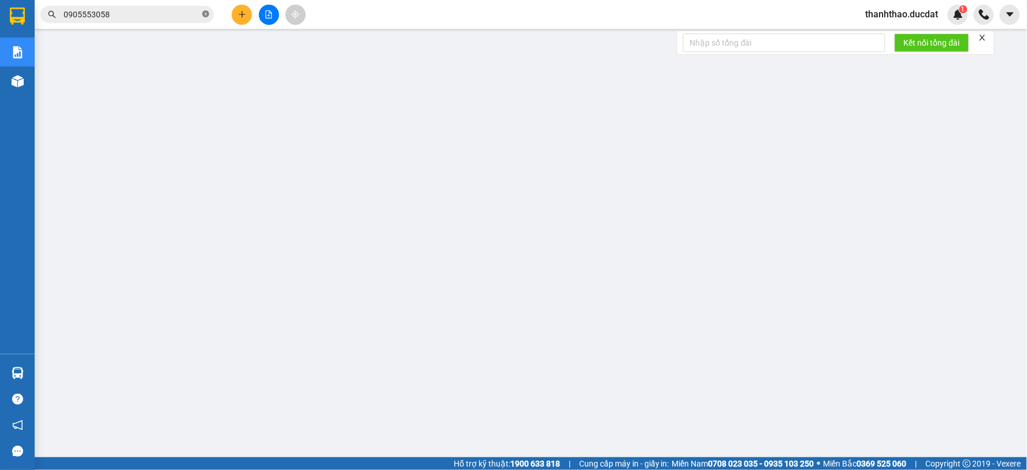
click at [205, 15] on icon "close-circle" at bounding box center [205, 13] width 7 height 7
click at [168, 13] on input "text" at bounding box center [132, 14] width 136 height 13
paste input "829678589"
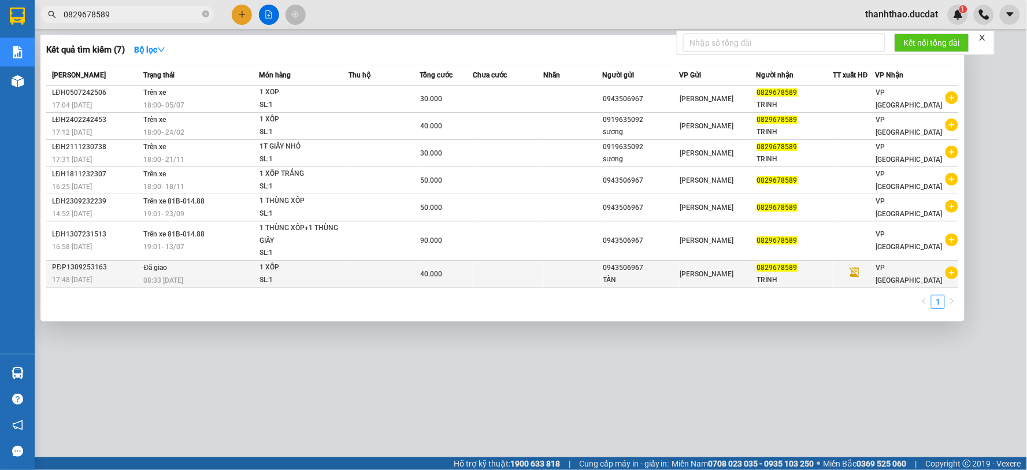
type input "0829678589"
click at [476, 280] on td at bounding box center [508, 273] width 71 height 27
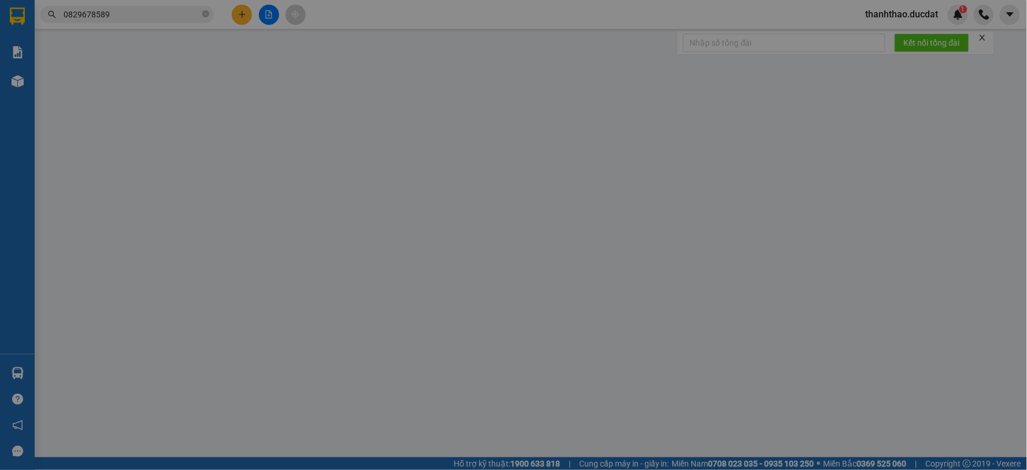
type input "0943506967"
type input "TẤN"
type input "0829678589"
type input "TRINH"
type input "40.000"
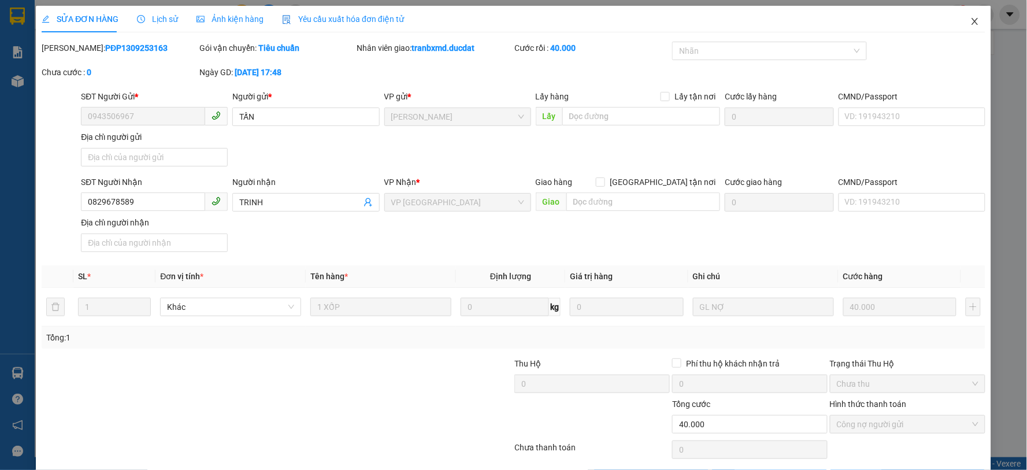
click at [972, 20] on icon "close" at bounding box center [975, 21] width 6 height 7
